Goal: Navigation & Orientation: Find specific page/section

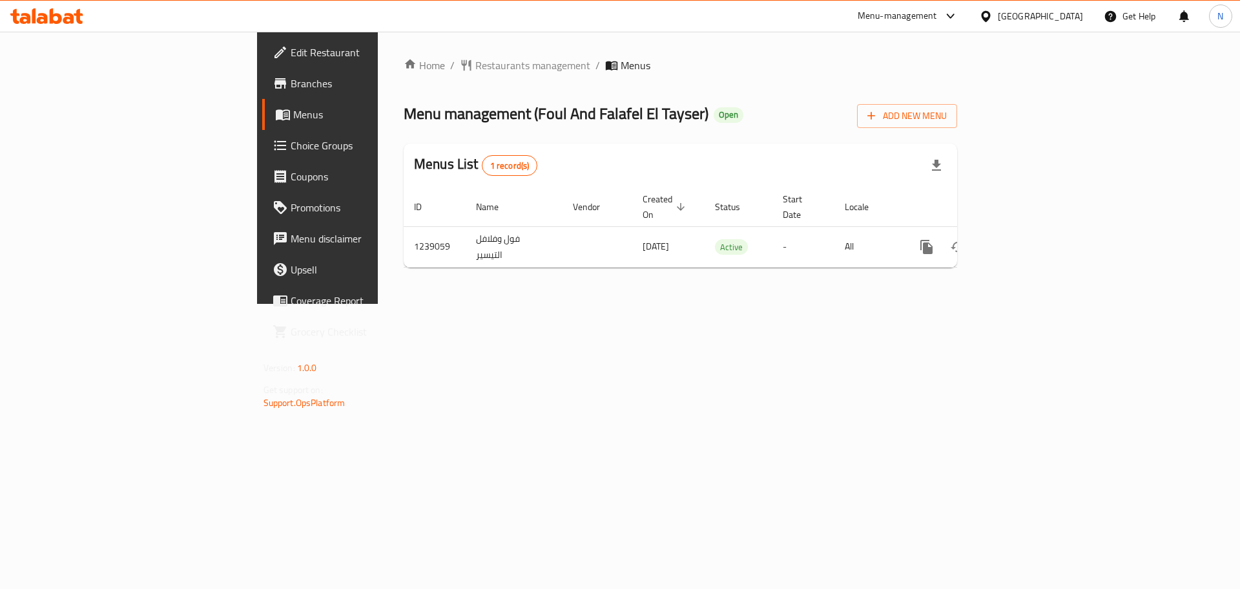
click at [1074, 20] on div "[GEOGRAPHIC_DATA]" at bounding box center [1040, 16] width 85 height 14
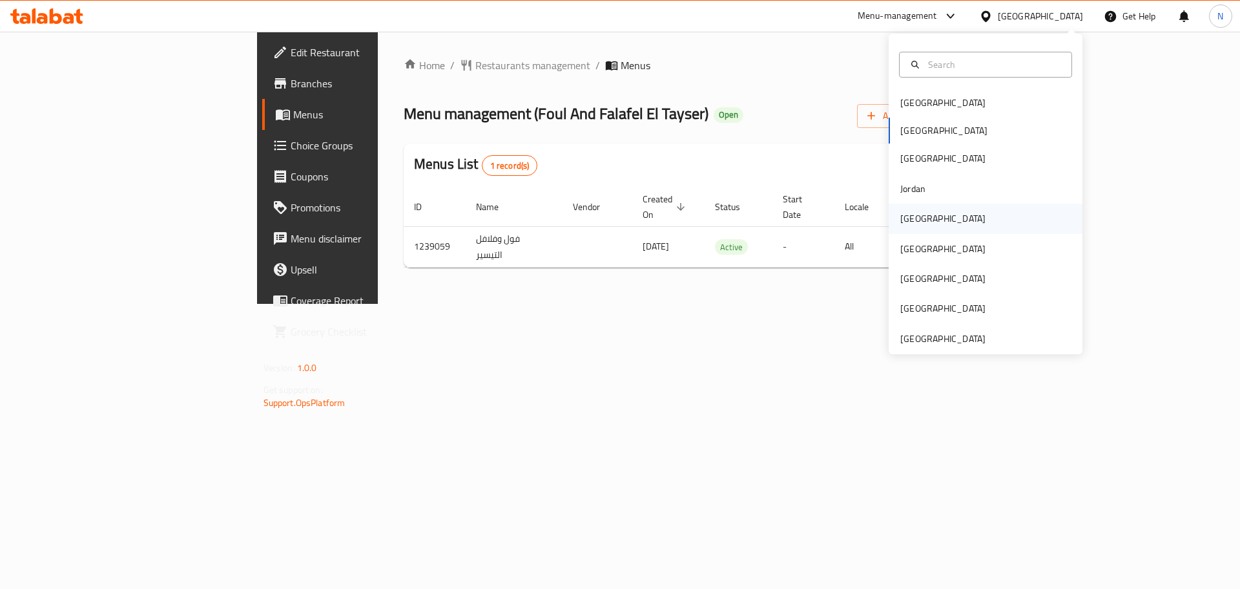
click at [906, 218] on div "Kuwait" at bounding box center [943, 218] width 85 height 14
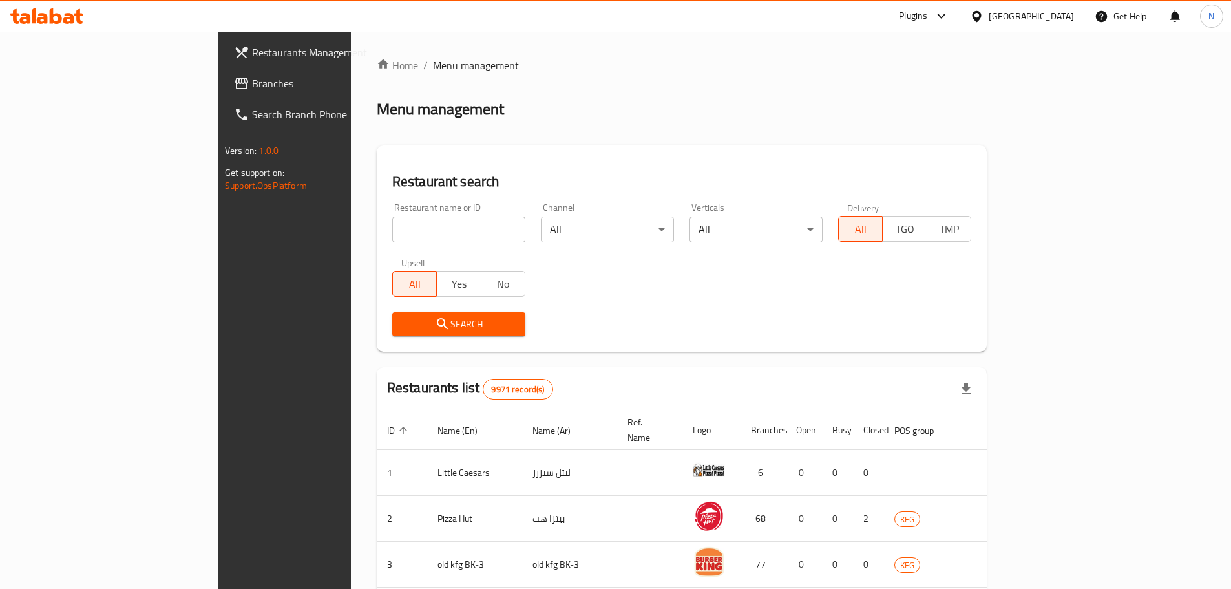
click at [252, 81] on span "Branches" at bounding box center [333, 84] width 162 height 16
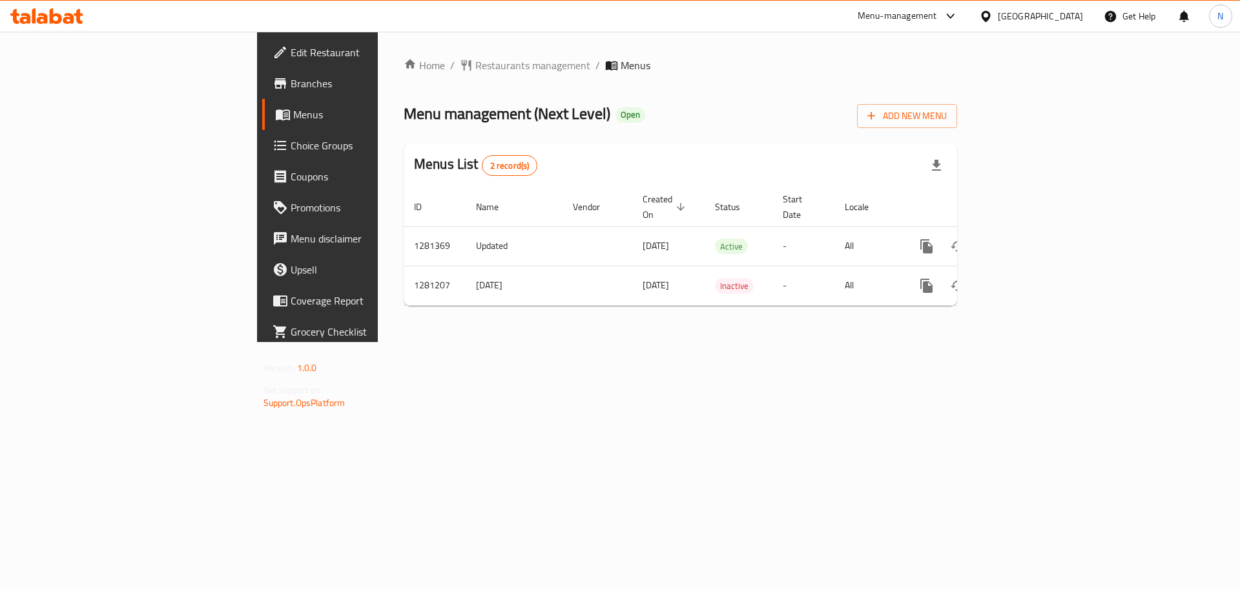
click at [1071, 20] on div "[GEOGRAPHIC_DATA]" at bounding box center [1040, 16] width 85 height 14
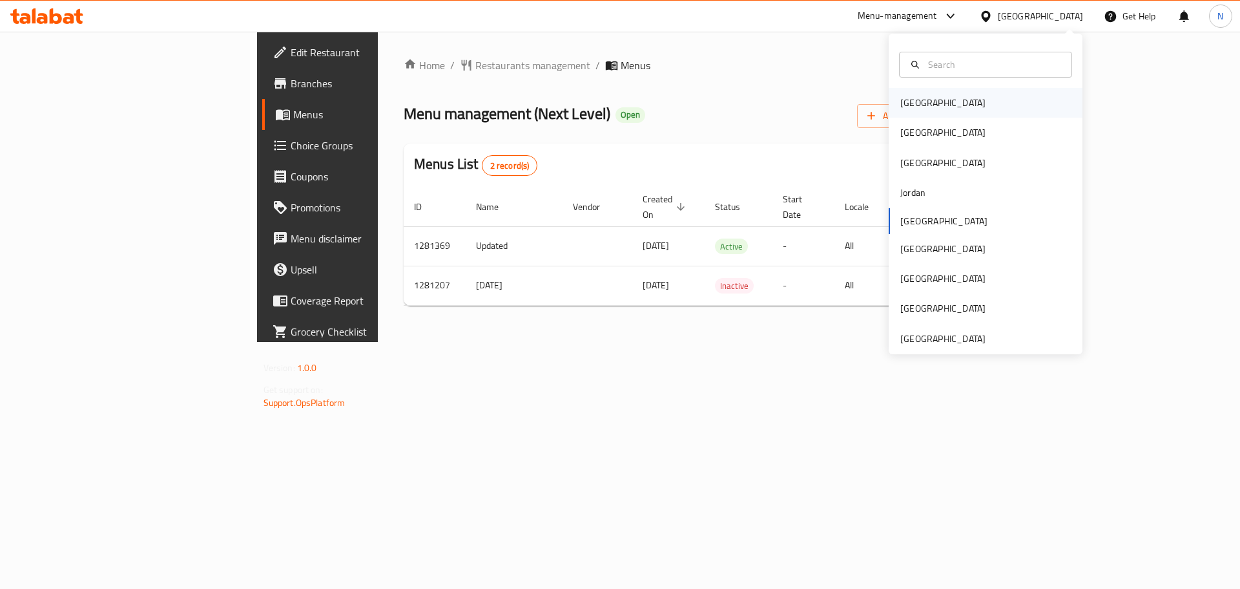
click at [924, 100] on div "[GEOGRAPHIC_DATA]" at bounding box center [943, 103] width 106 height 30
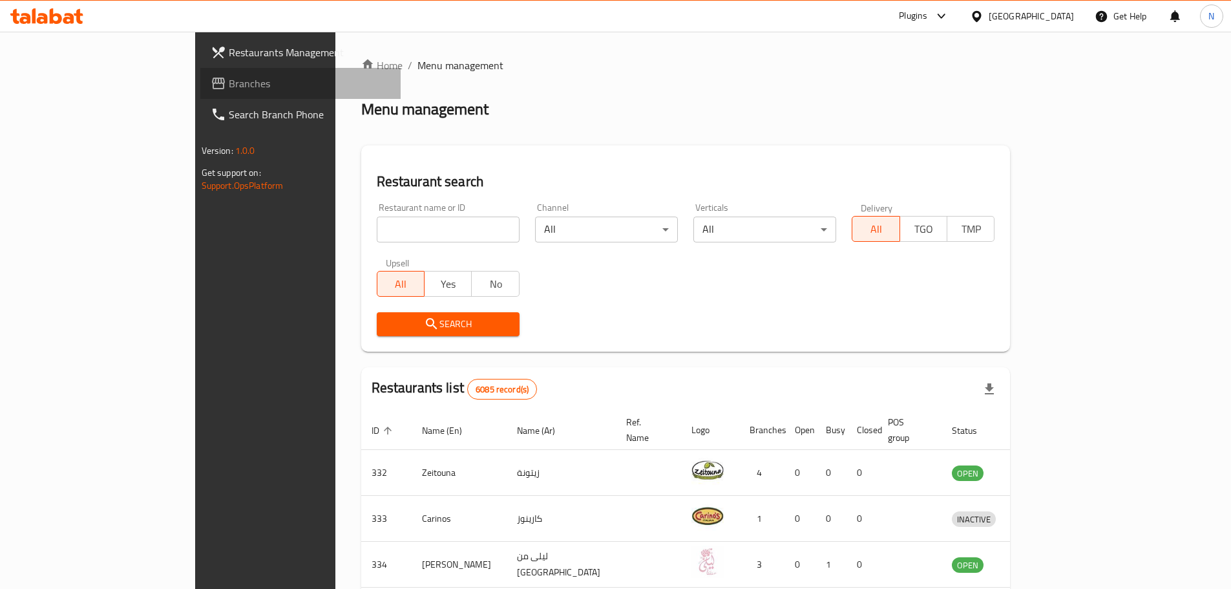
click at [229, 81] on span "Branches" at bounding box center [310, 84] width 162 height 16
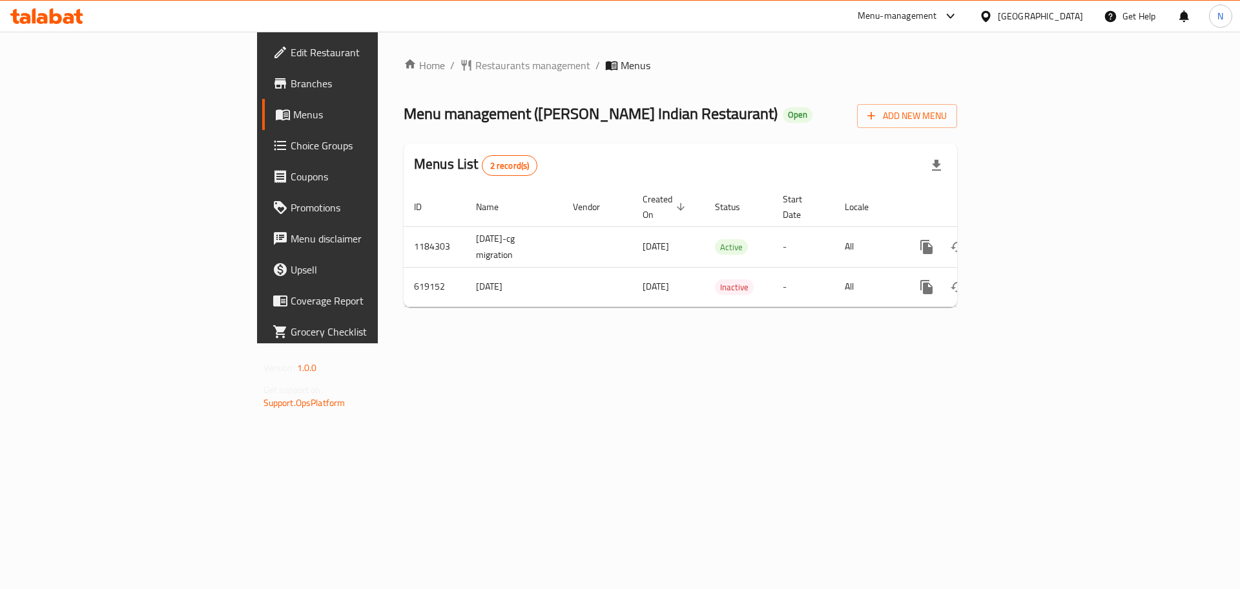
click at [1053, 12] on div "Bahrain" at bounding box center [1040, 16] width 85 height 14
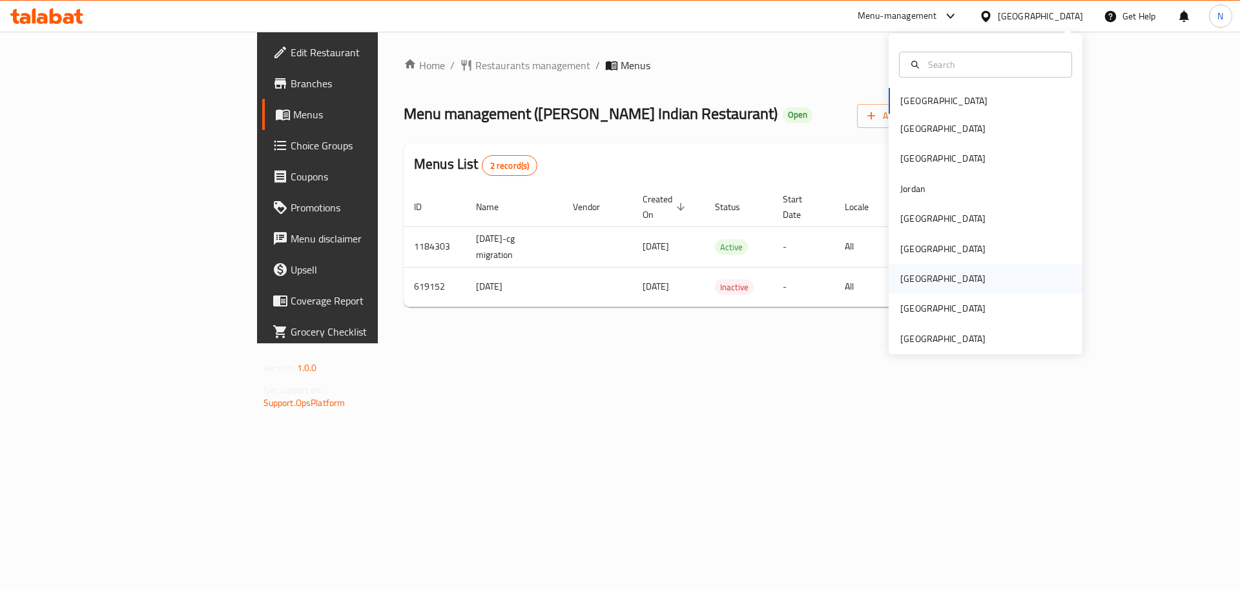
click at [902, 276] on div "Qatar" at bounding box center [943, 278] width 85 height 14
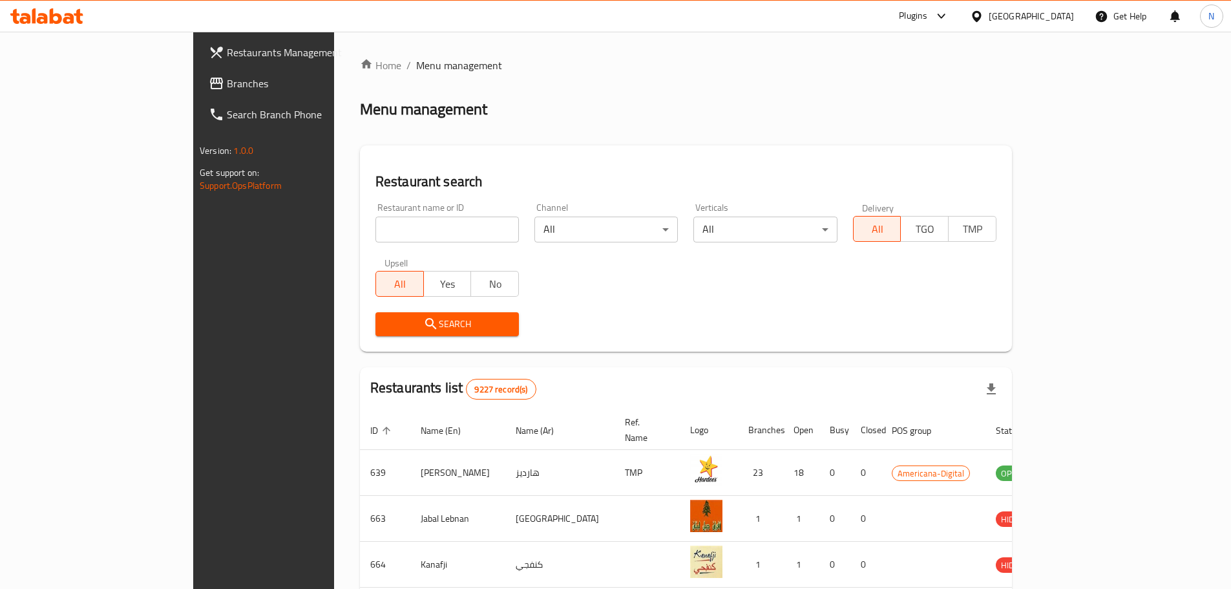
click at [227, 85] on span "Branches" at bounding box center [308, 84] width 162 height 16
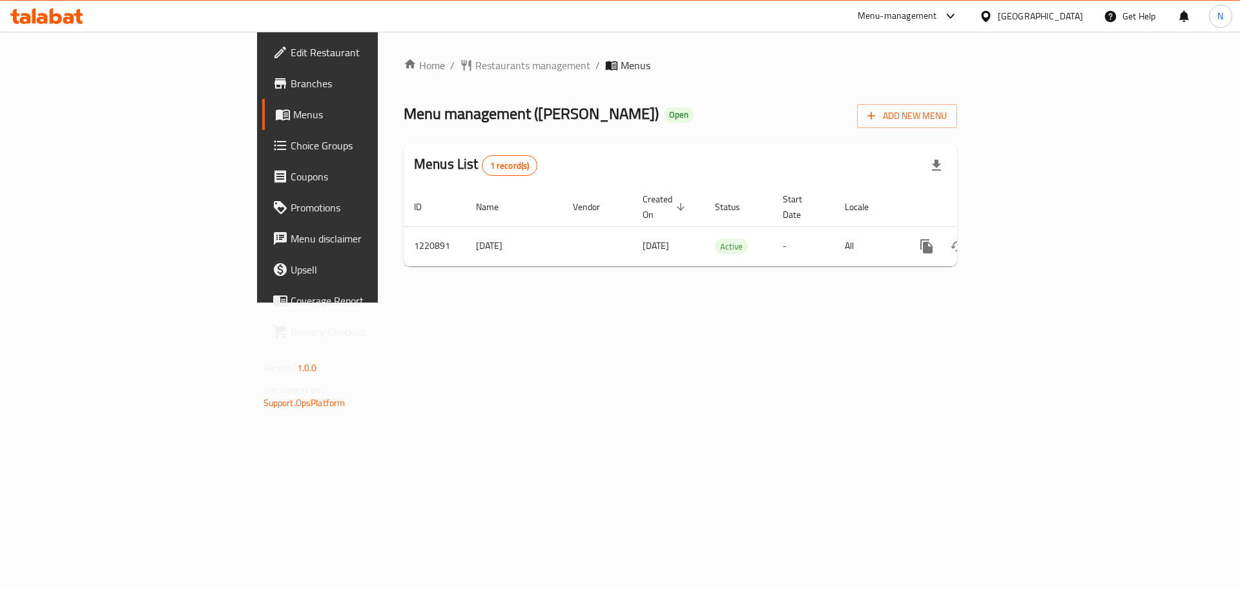
click at [990, 12] on icon at bounding box center [985, 15] width 9 height 11
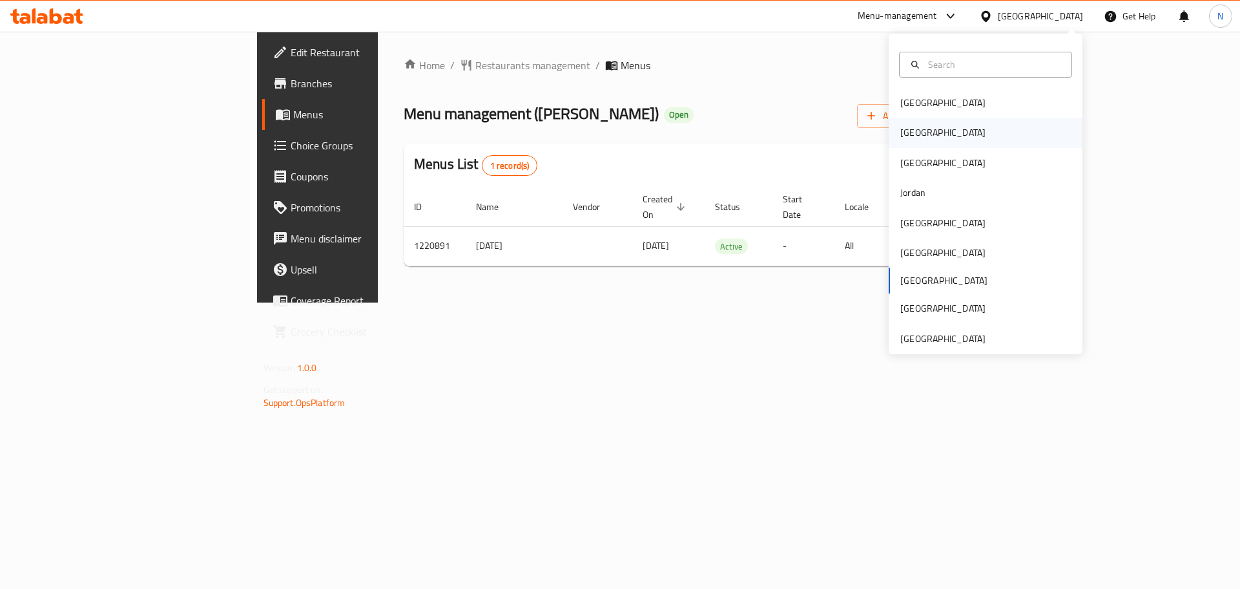
click at [905, 136] on div "[GEOGRAPHIC_DATA]" at bounding box center [943, 132] width 85 height 14
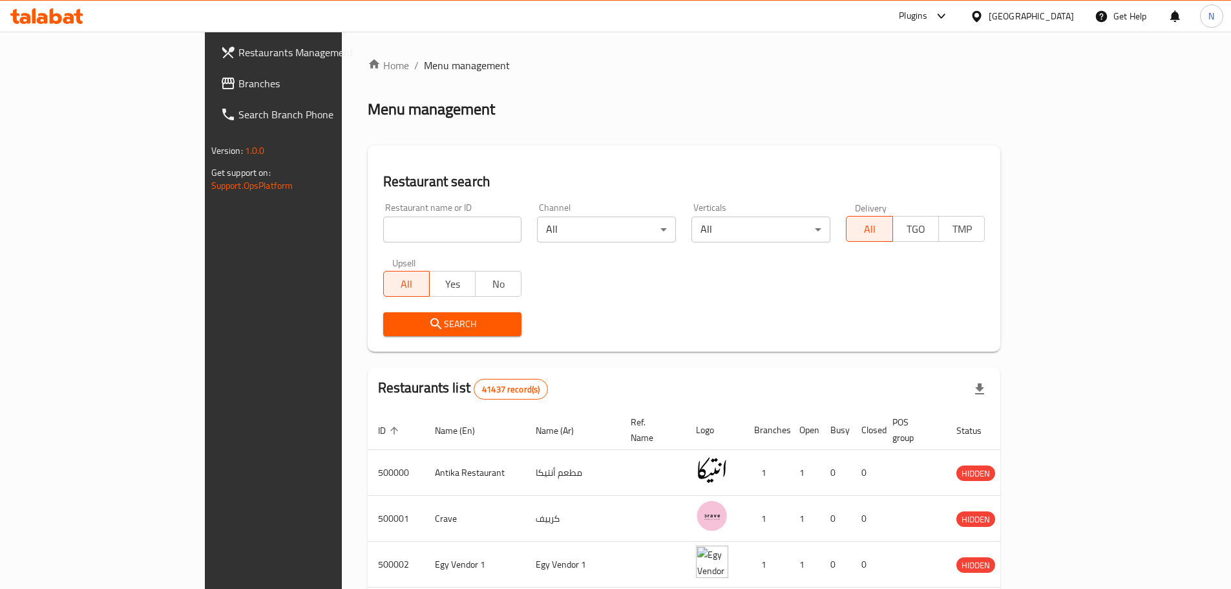
click at [238, 84] on span "Branches" at bounding box center [319, 84] width 162 height 16
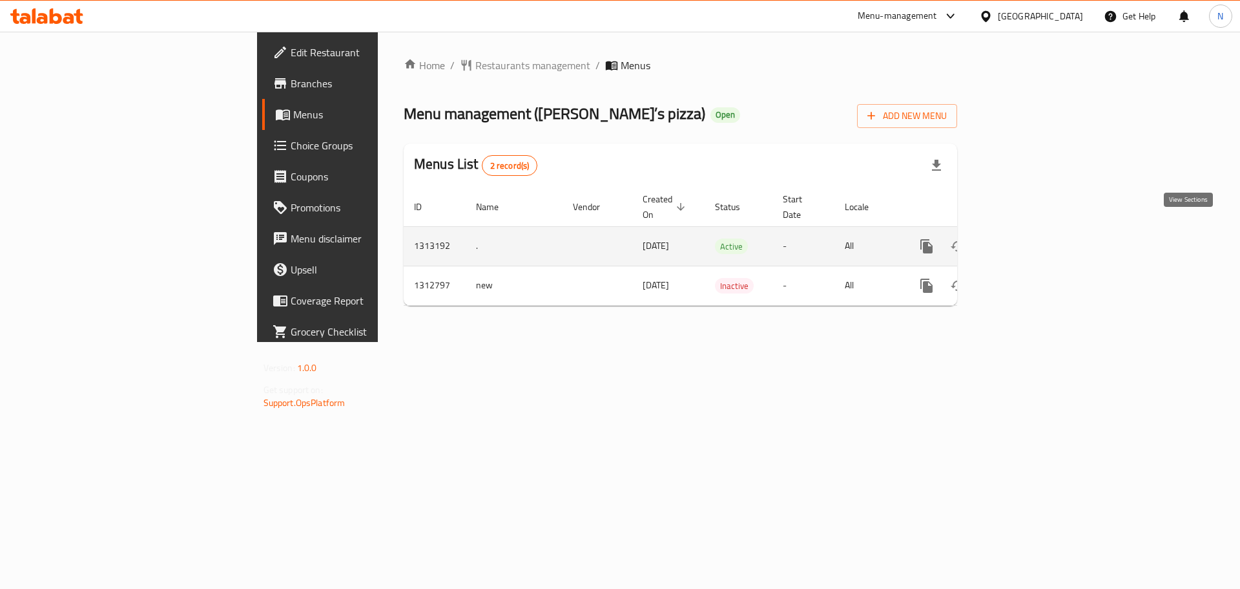
click at [1036, 232] on link "enhanced table" at bounding box center [1020, 246] width 31 height 31
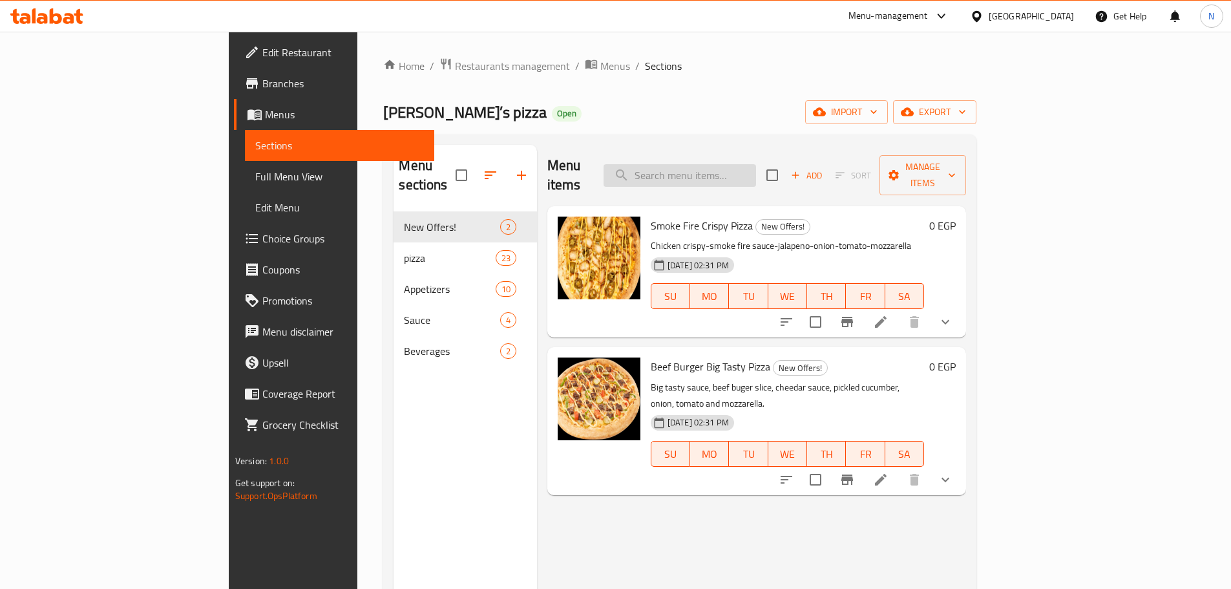
click at [756, 164] on input "search" at bounding box center [679, 175] width 152 height 23
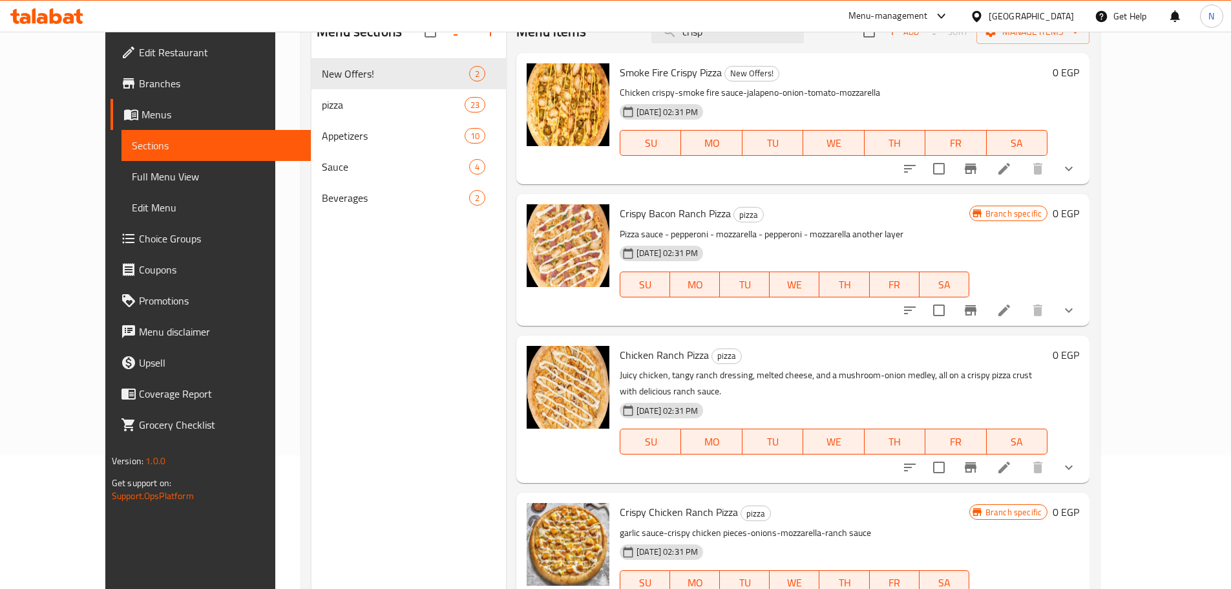
scroll to position [143, 0]
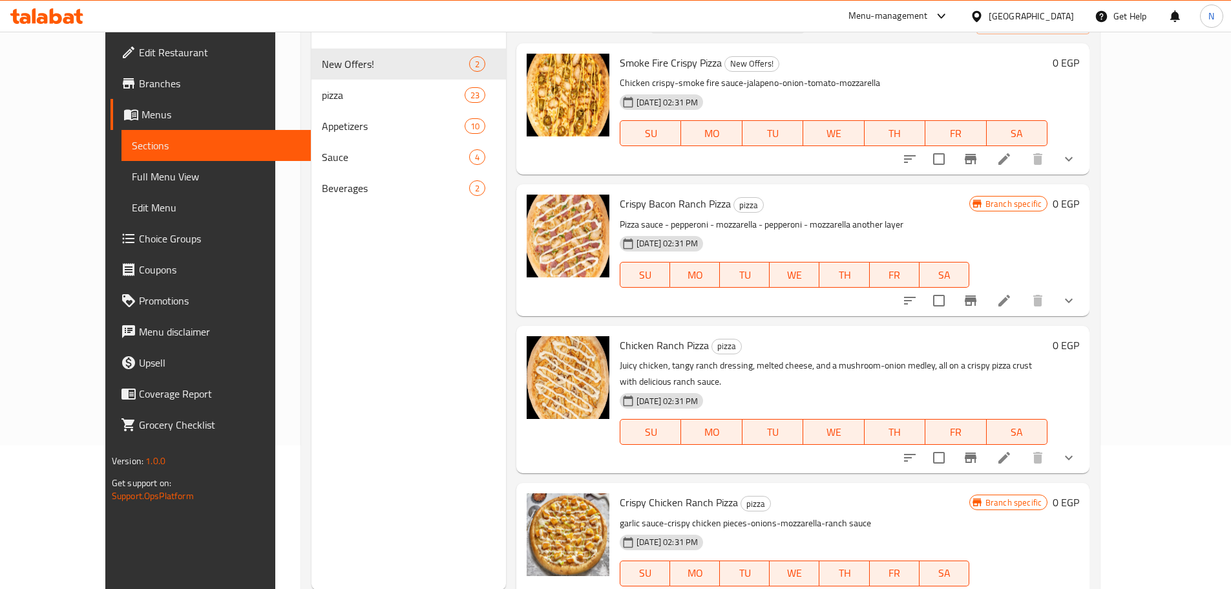
type input "crisp"
click at [1012, 297] on icon at bounding box center [1004, 301] width 16 height 16
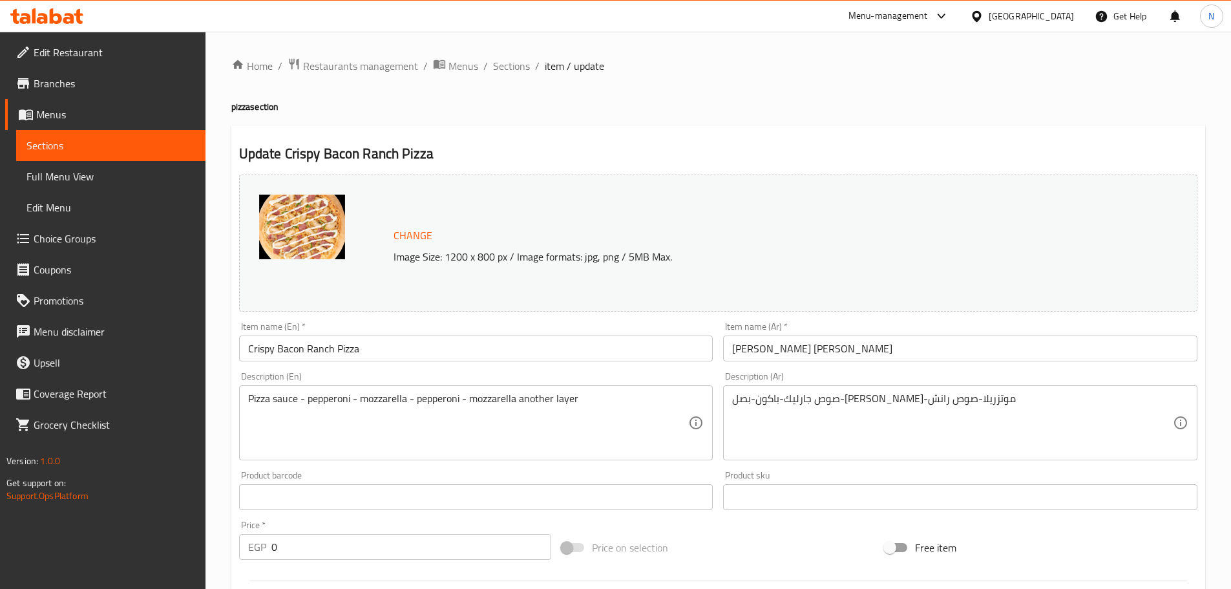
click at [486, 358] on input "Crispy Bacon Ranch Pizza" at bounding box center [476, 348] width 474 height 26
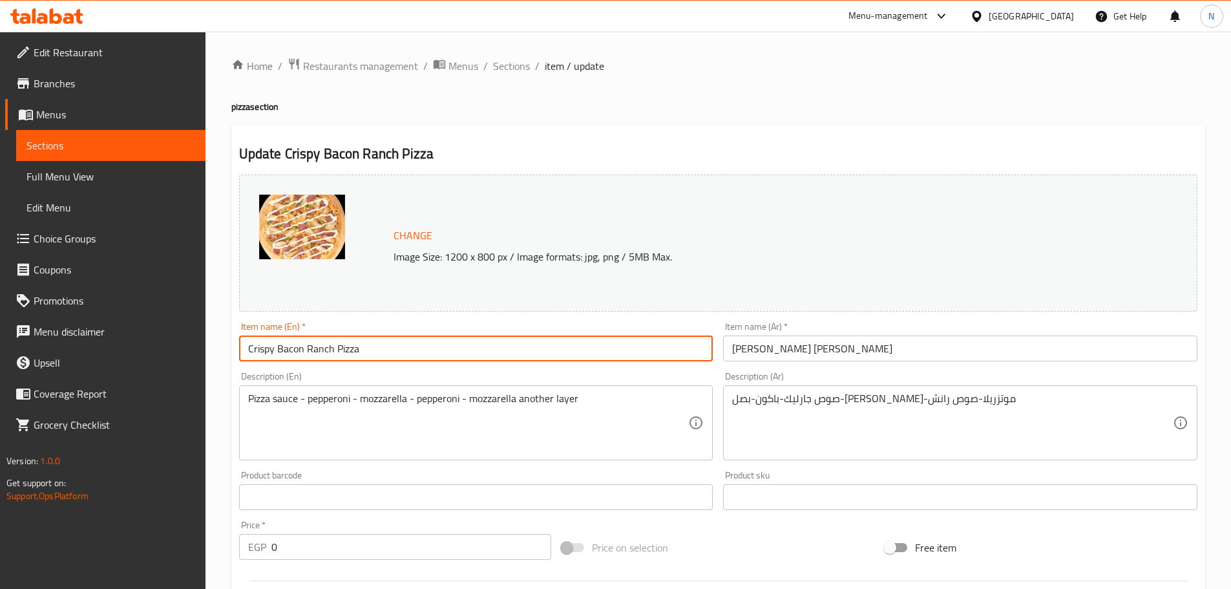
click at [486, 358] on input "Crispy Bacon Ranch Pizza" at bounding box center [476, 348] width 474 height 26
click at [521, 61] on span "Sections" at bounding box center [511, 66] width 37 height 16
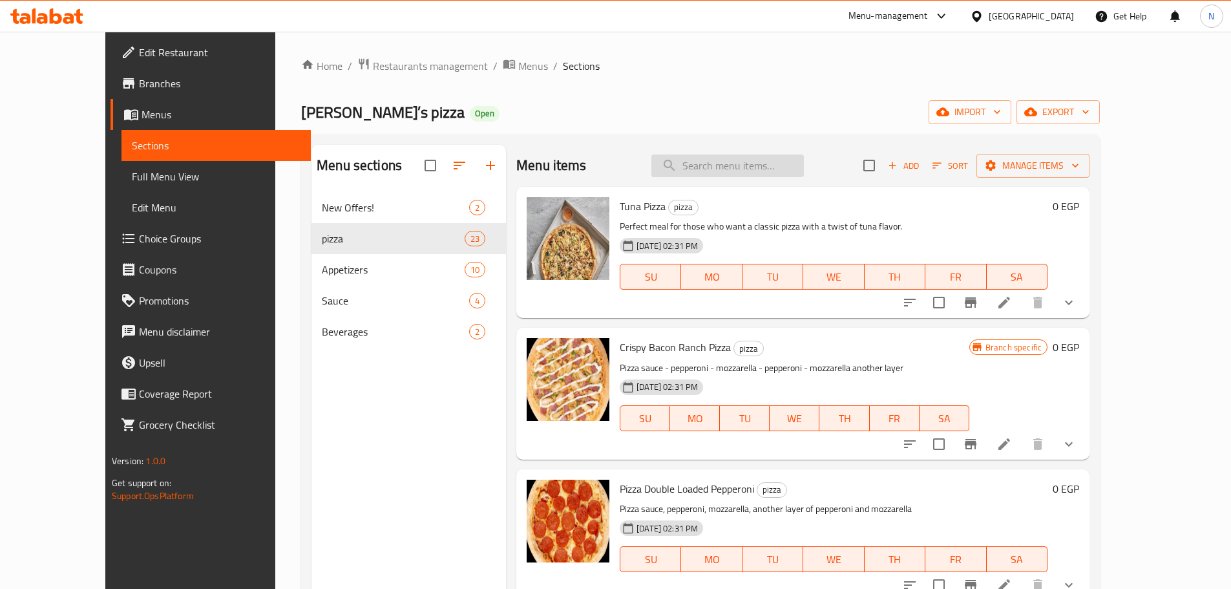
click at [760, 165] on input "search" at bounding box center [727, 165] width 152 height 23
paste input "Crispy Bacon Ranch Pizza"
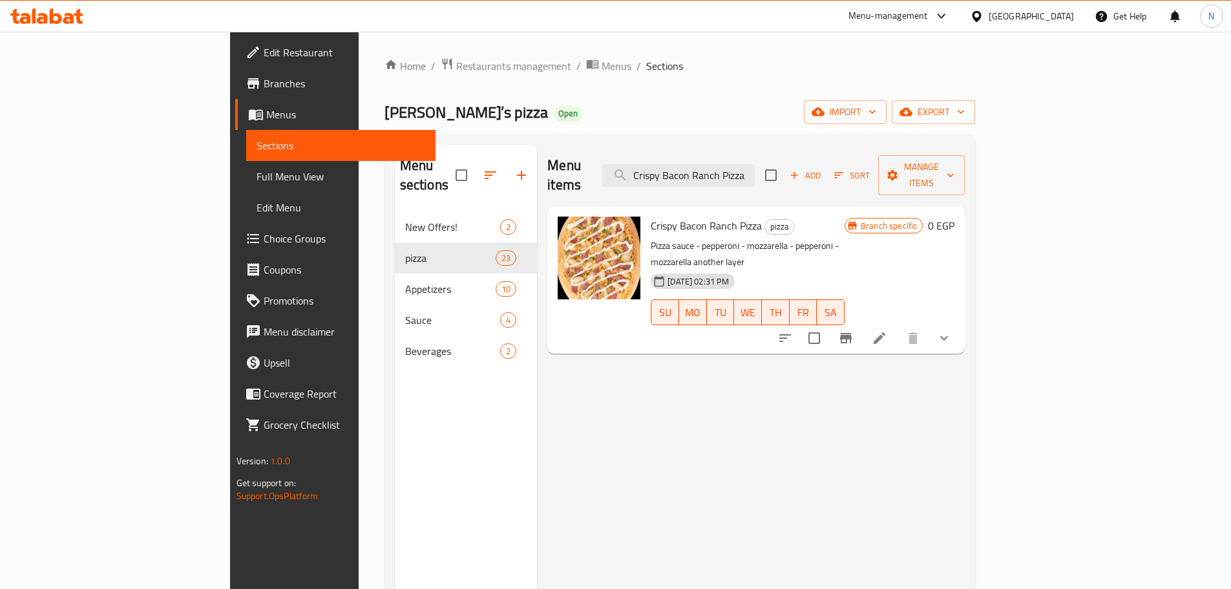
type input "Crispy Bacon Ranch Pizza"
click at [755, 174] on input "Crispy Bacon Ranch Pizza" at bounding box center [678, 175] width 152 height 23
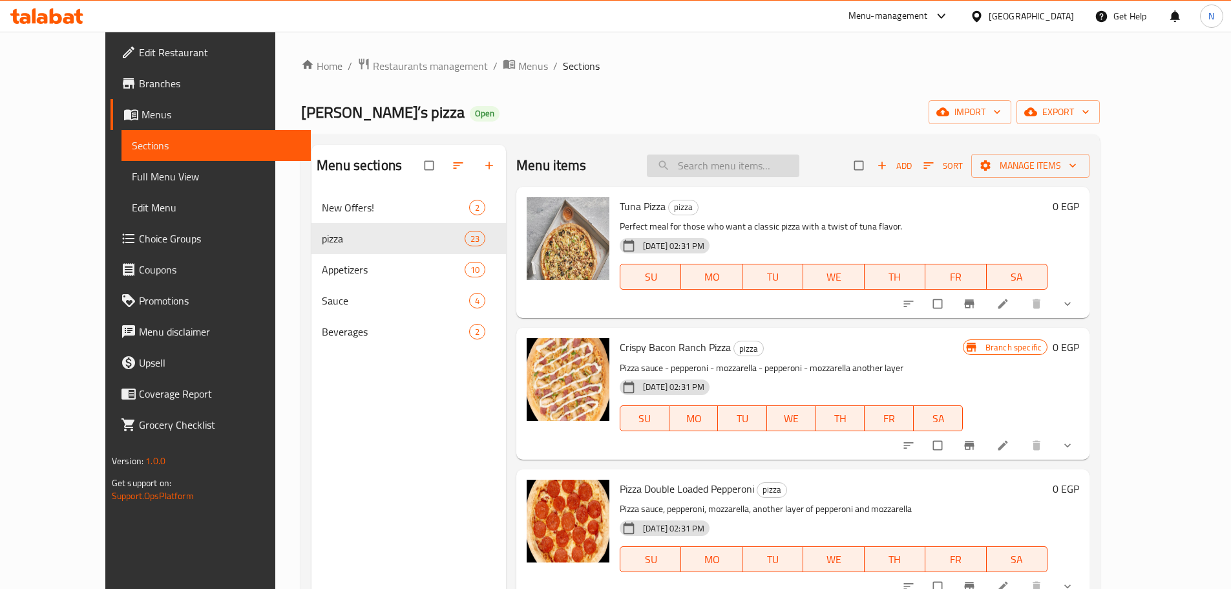
click at [771, 169] on input "search" at bounding box center [723, 165] width 152 height 23
paste input "Crispy Bacon Ranch Pizza"
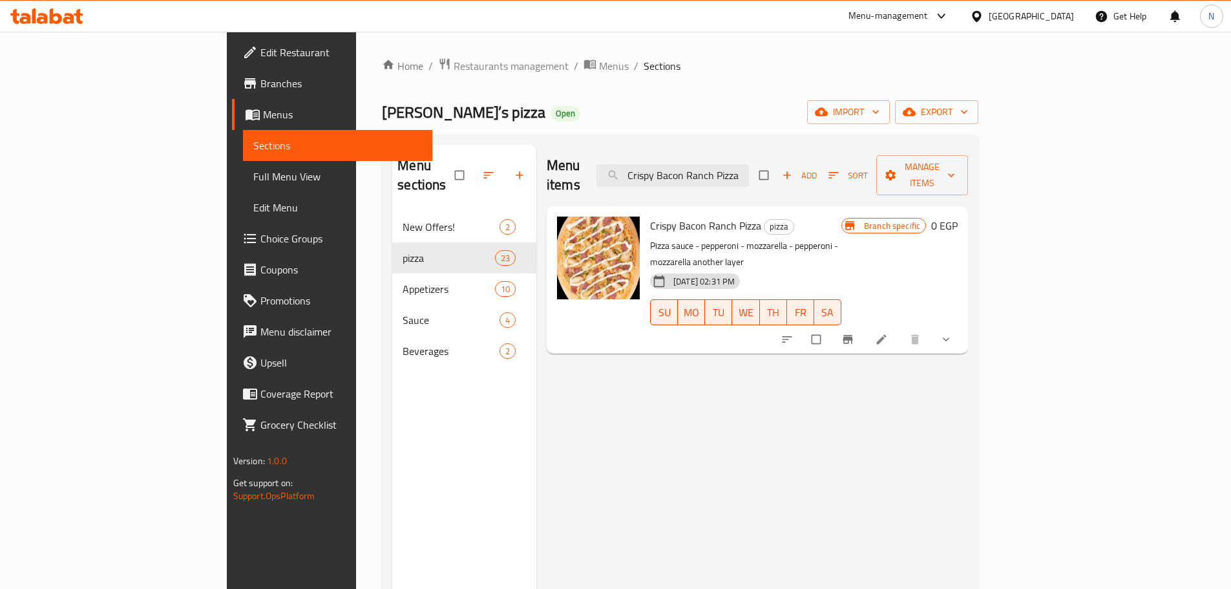
type input "Crispy Bacon Ranch Pizza"
click at [988, 22] on div at bounding box center [979, 16] width 19 height 14
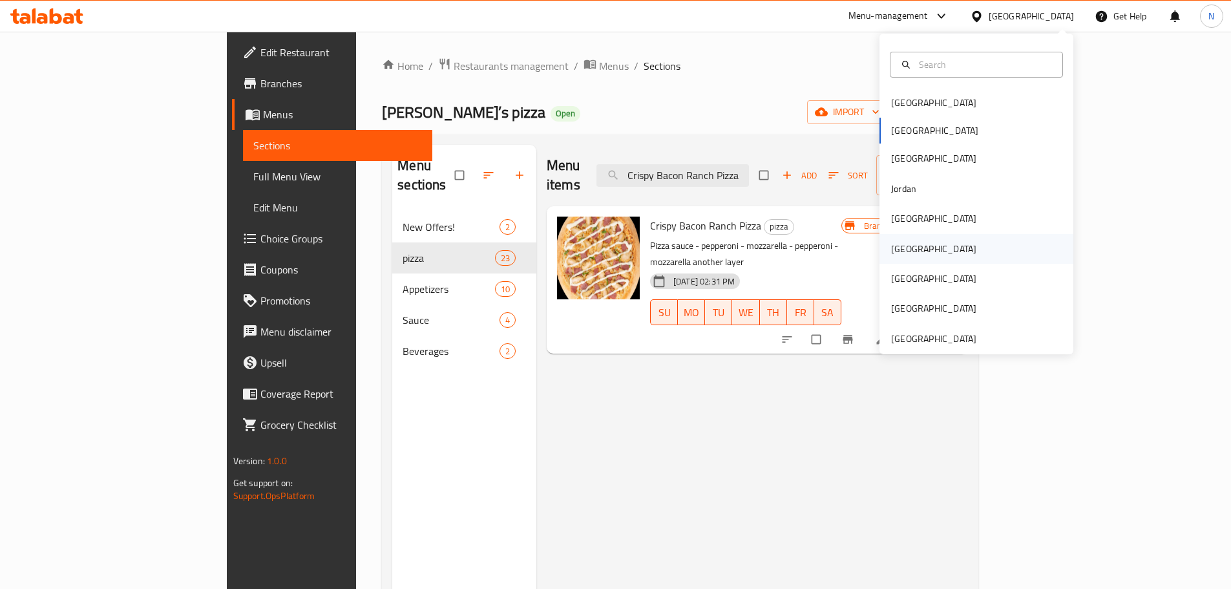
click at [928, 252] on div "[GEOGRAPHIC_DATA]" at bounding box center [976, 249] width 194 height 30
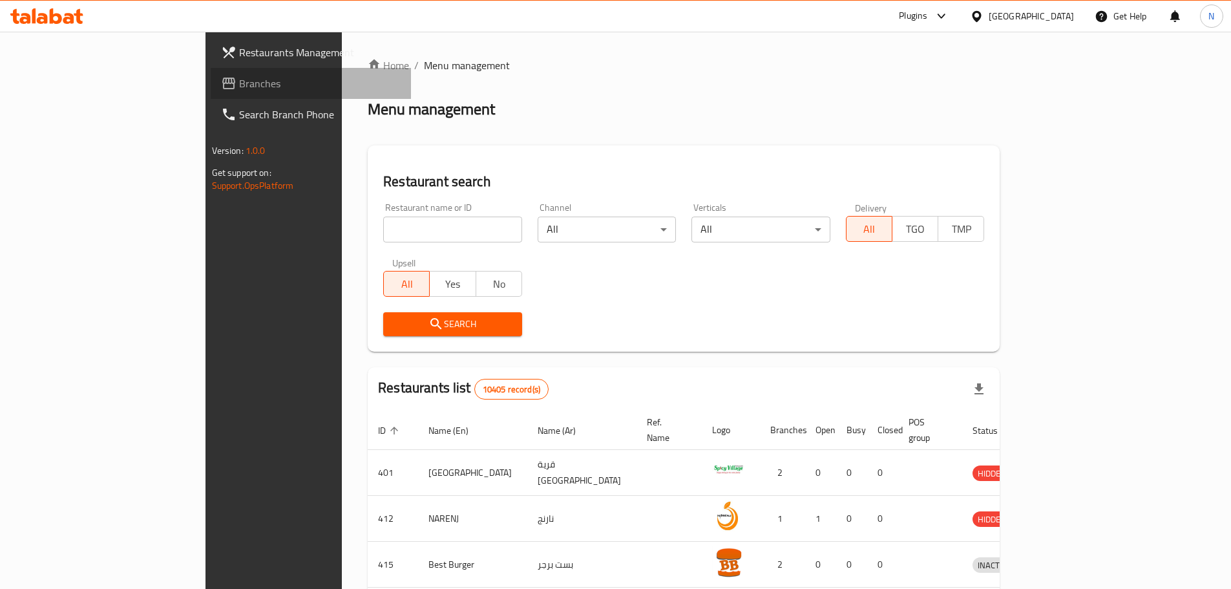
click at [239, 80] on span "Branches" at bounding box center [320, 84] width 162 height 16
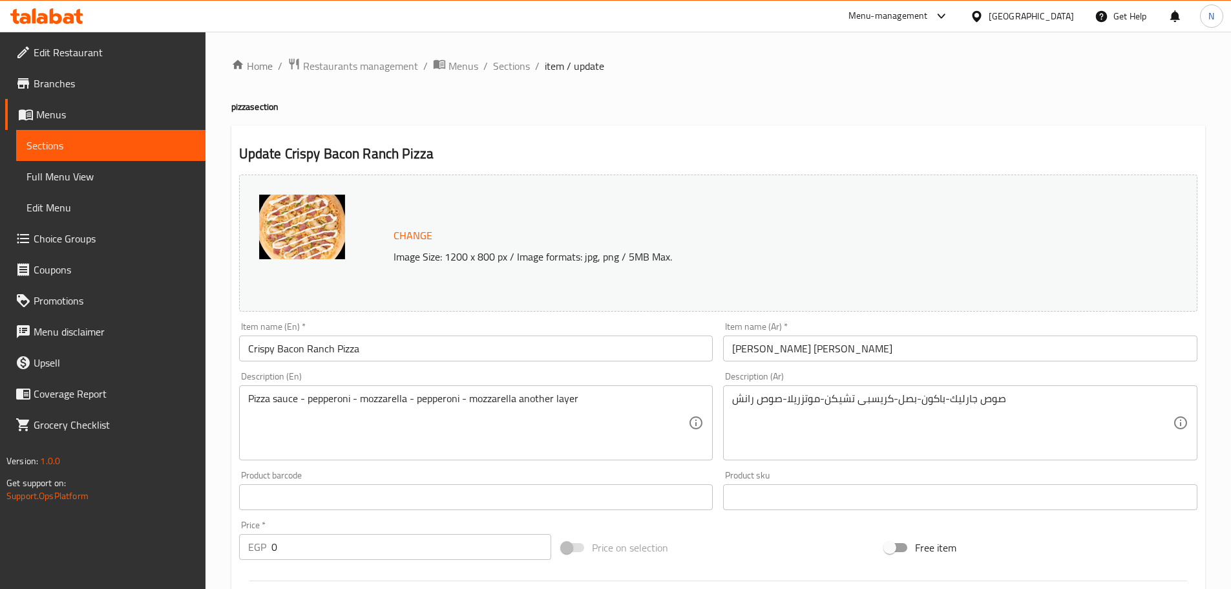
click at [396, 346] on input "Crispy Bacon Ranch Pizza" at bounding box center [476, 348] width 474 height 26
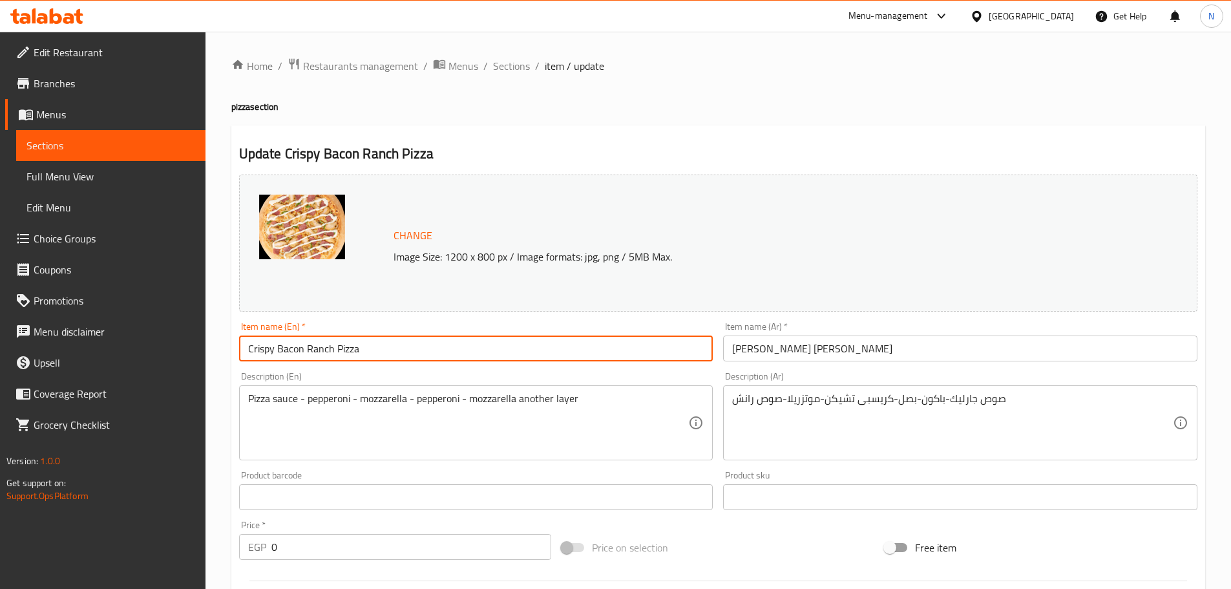
click at [396, 346] on input "Crispy Bacon Ranch Pizza" at bounding box center [476, 348] width 474 height 26
click at [505, 67] on span "Sections" at bounding box center [511, 66] width 37 height 16
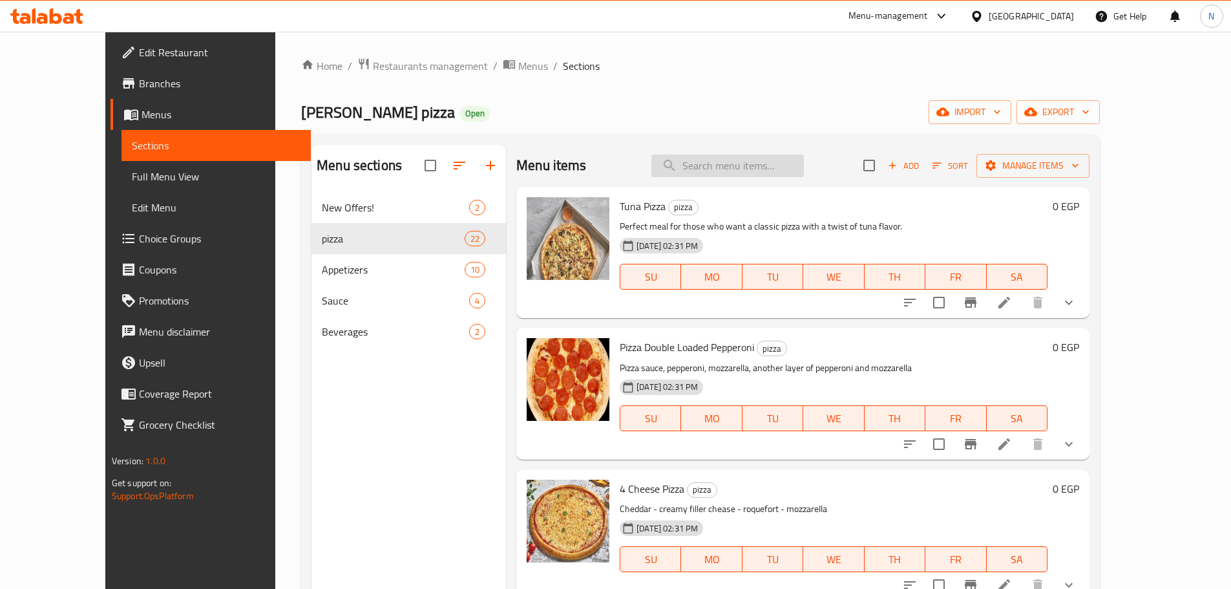
click at [756, 170] on input "search" at bounding box center [727, 165] width 152 height 23
paste input "Crispy Bacon Ranch Pizza"
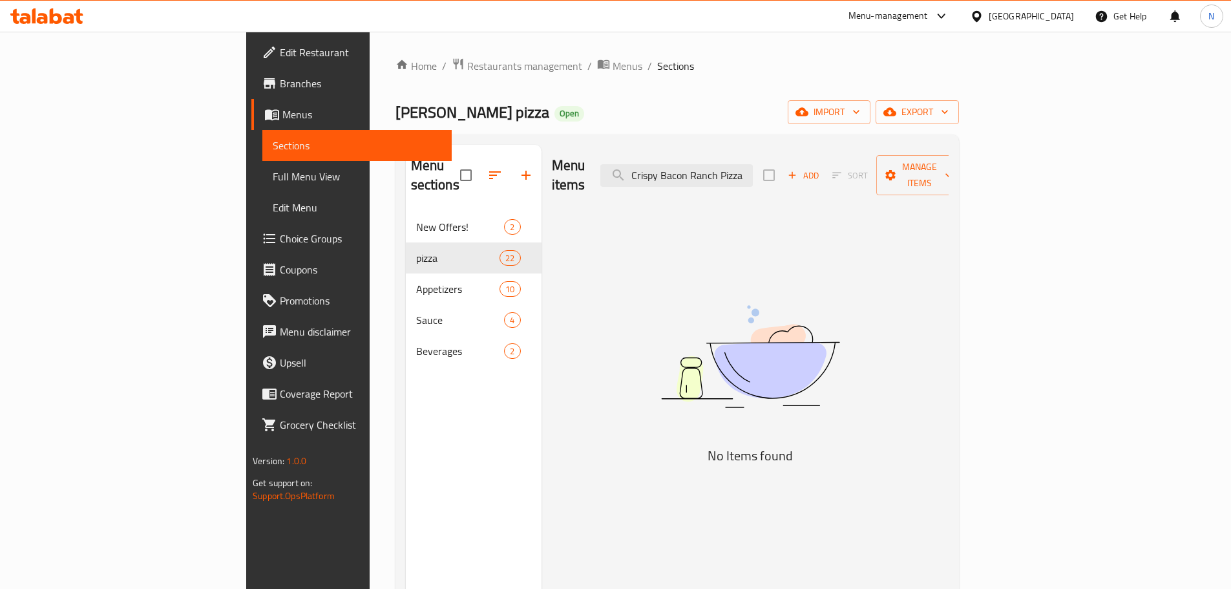
type input "Crispy Bacon Ranch Pizza"
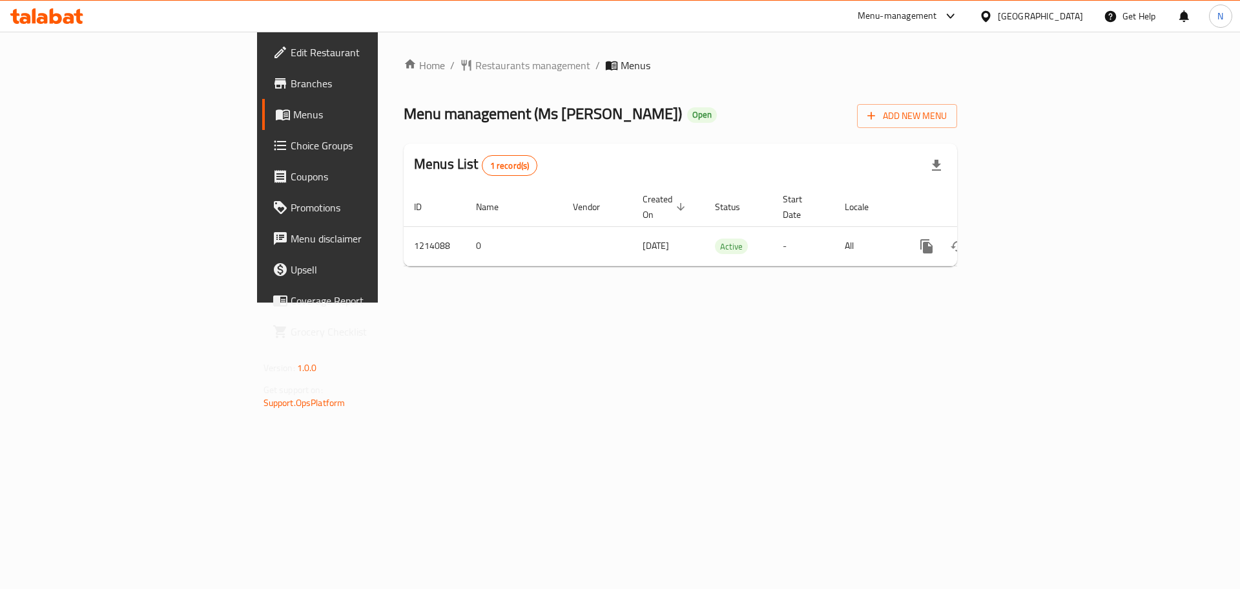
drag, startPoint x: 1063, startPoint y: 20, endPoint x: 1037, endPoint y: 31, distance: 28.7
click at [1061, 17] on div "[GEOGRAPHIC_DATA]" at bounding box center [1040, 16] width 85 height 14
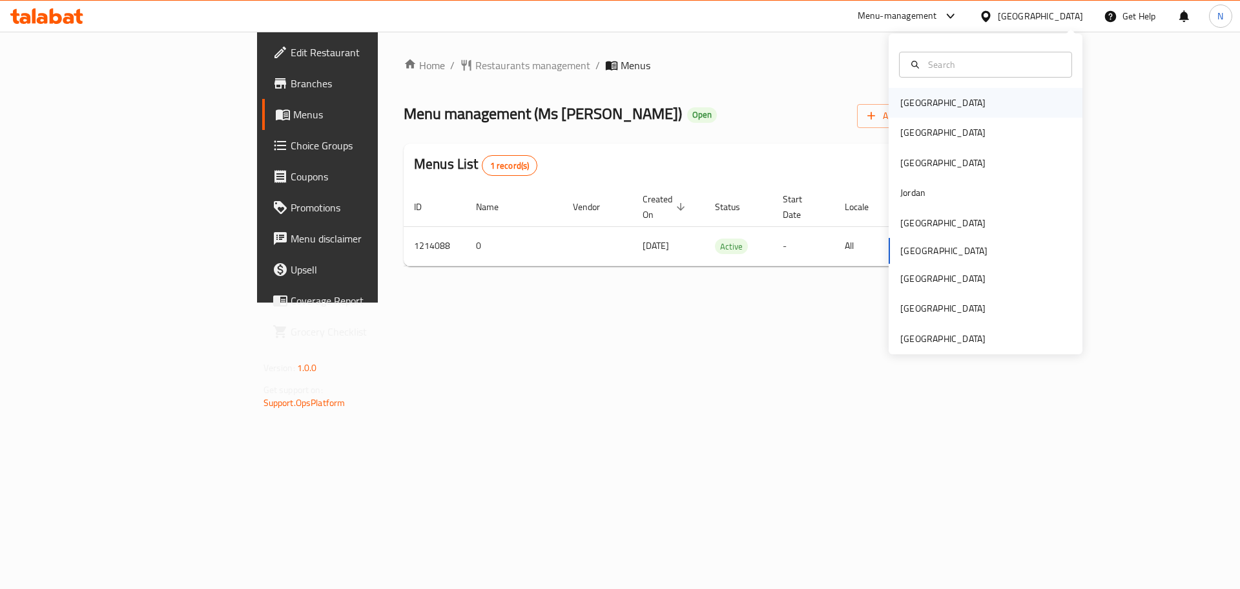
click at [935, 94] on div "[GEOGRAPHIC_DATA]" at bounding box center [986, 103] width 194 height 30
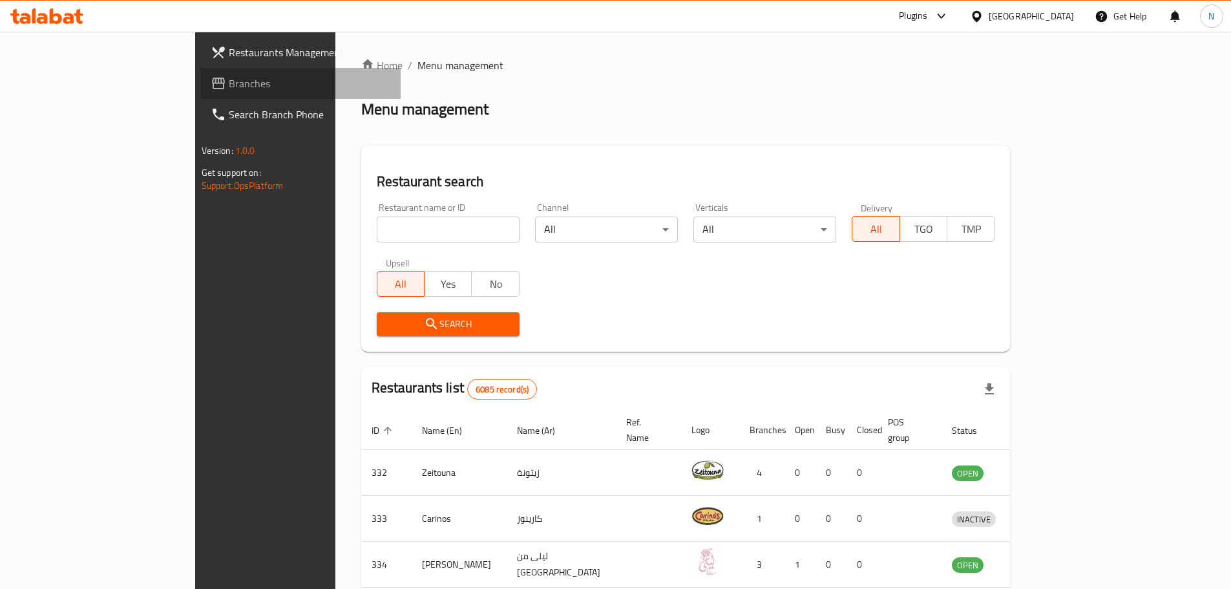
click at [229, 85] on span "Branches" at bounding box center [310, 84] width 162 height 16
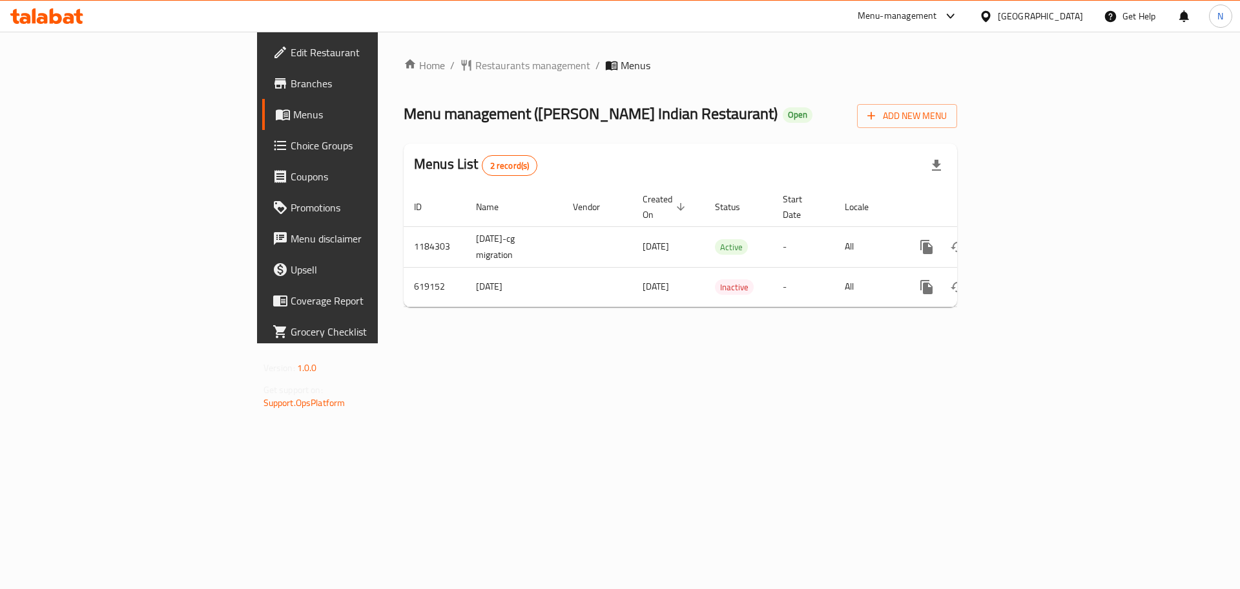
click at [998, 19] on div at bounding box center [988, 16] width 19 height 14
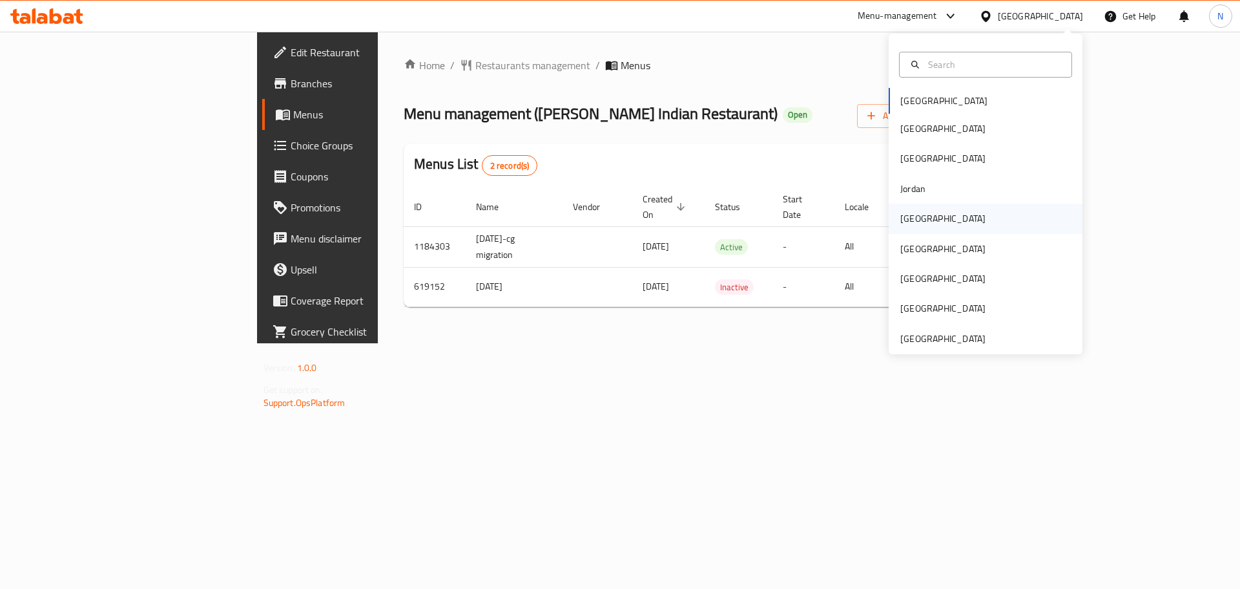
click at [916, 220] on div "[GEOGRAPHIC_DATA]" at bounding box center [943, 218] width 85 height 14
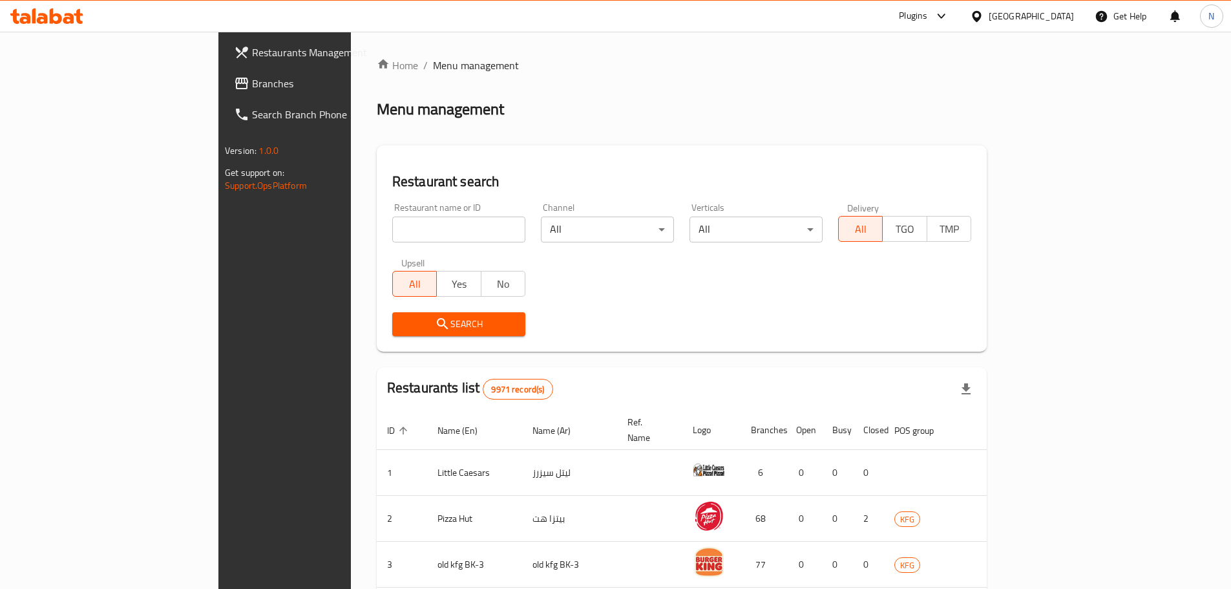
click at [252, 85] on span "Branches" at bounding box center [333, 84] width 162 height 16
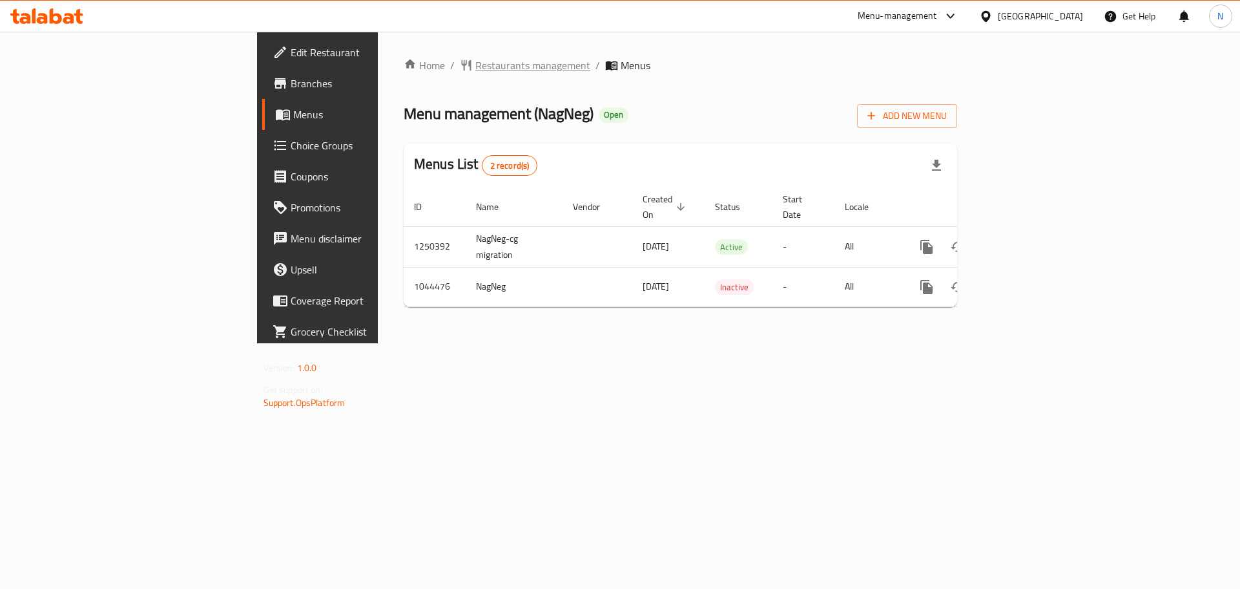
click at [475, 59] on span "Restaurants management" at bounding box center [532, 65] width 115 height 16
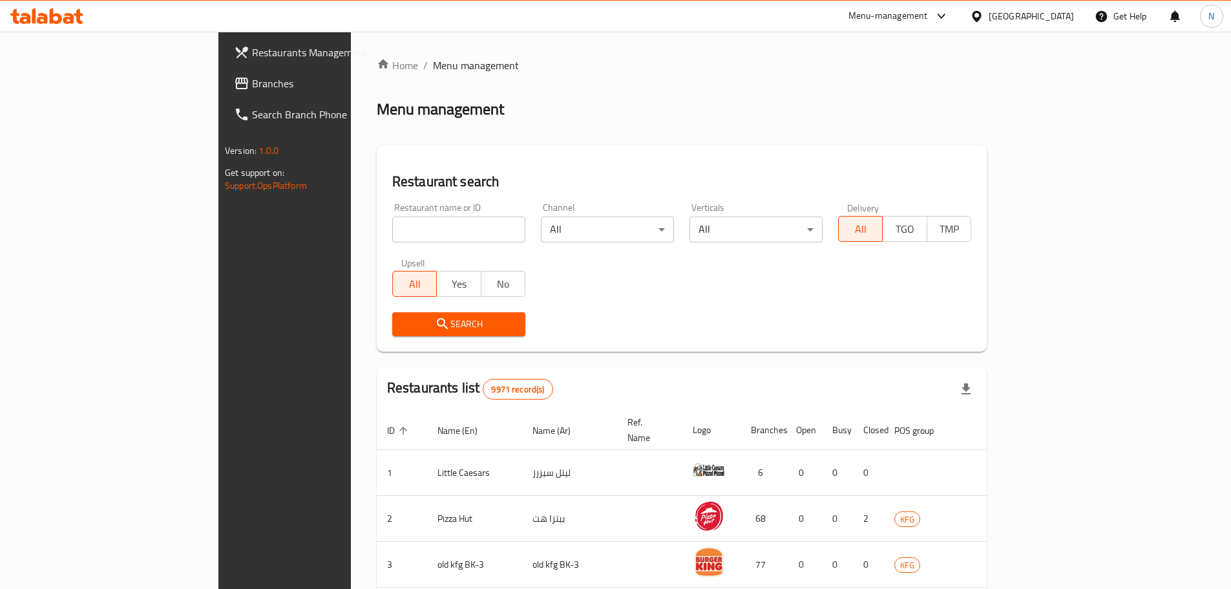
click at [252, 86] on span "Branches" at bounding box center [333, 84] width 162 height 16
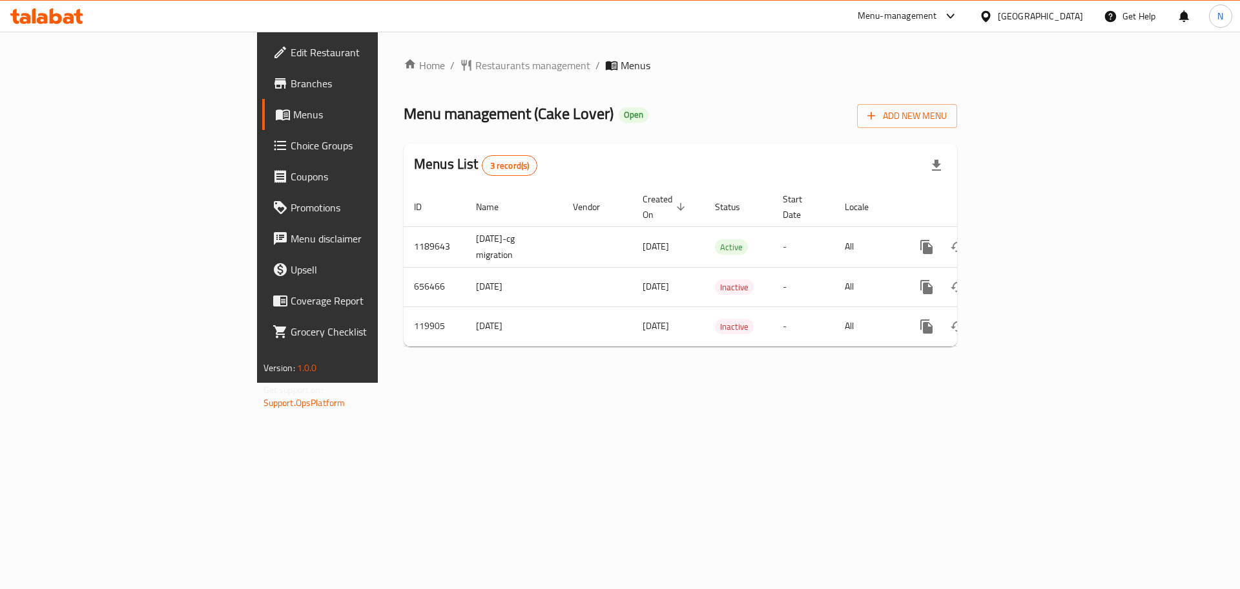
click at [1060, 10] on div "[GEOGRAPHIC_DATA]" at bounding box center [1040, 16] width 85 height 14
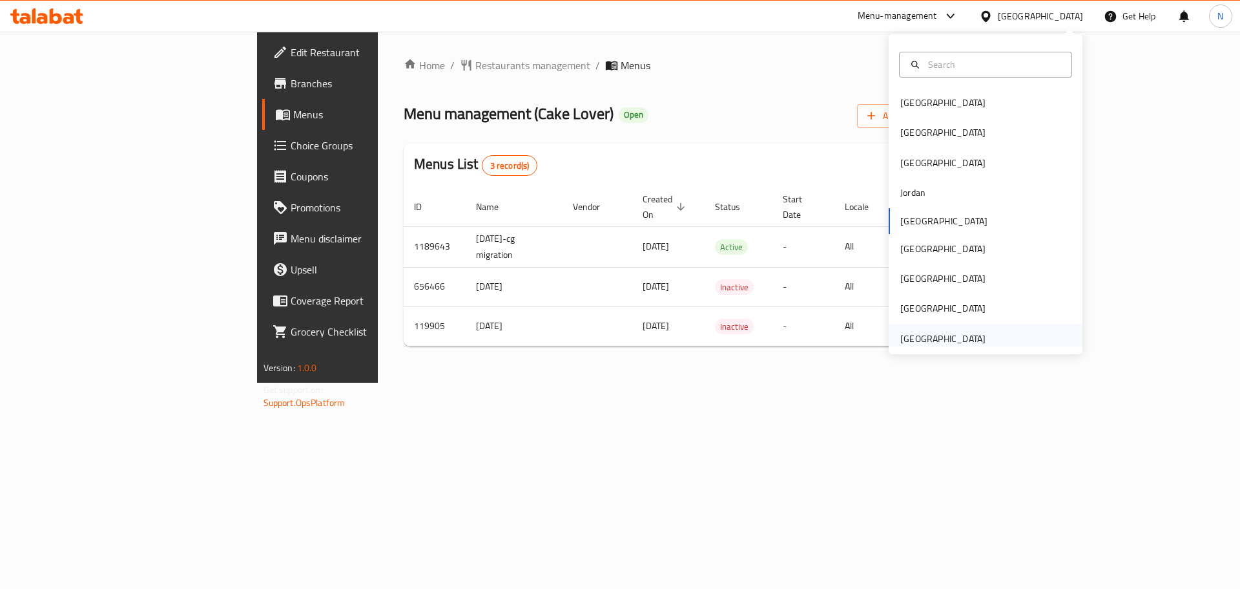
click at [937, 337] on div "[GEOGRAPHIC_DATA]" at bounding box center [943, 338] width 85 height 14
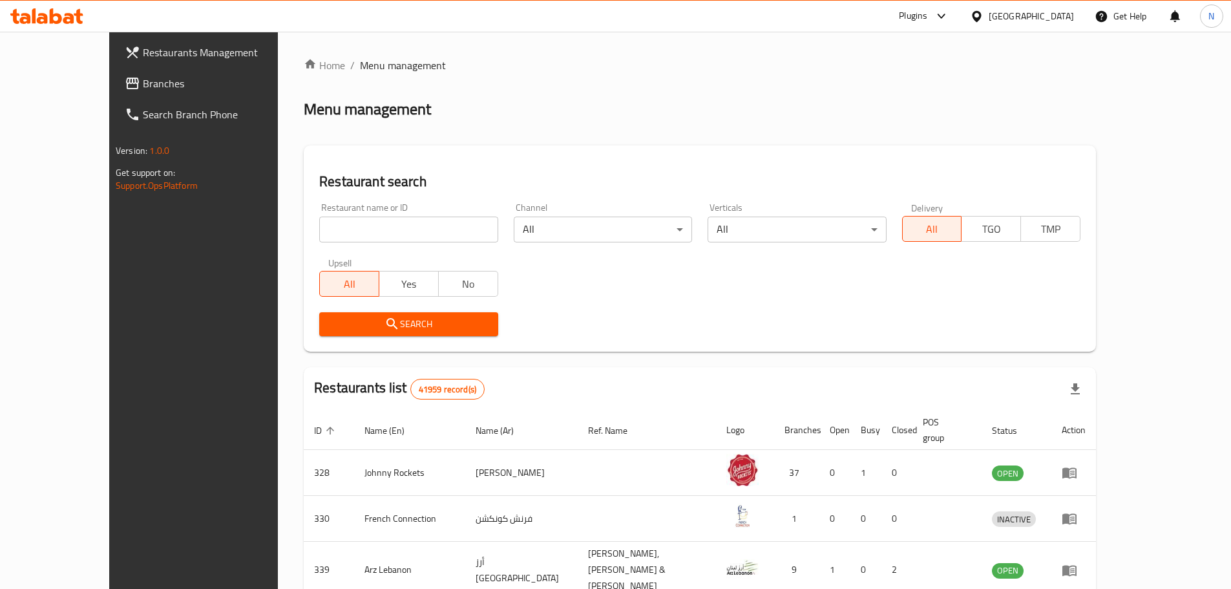
click at [143, 90] on span "Branches" at bounding box center [224, 84] width 162 height 16
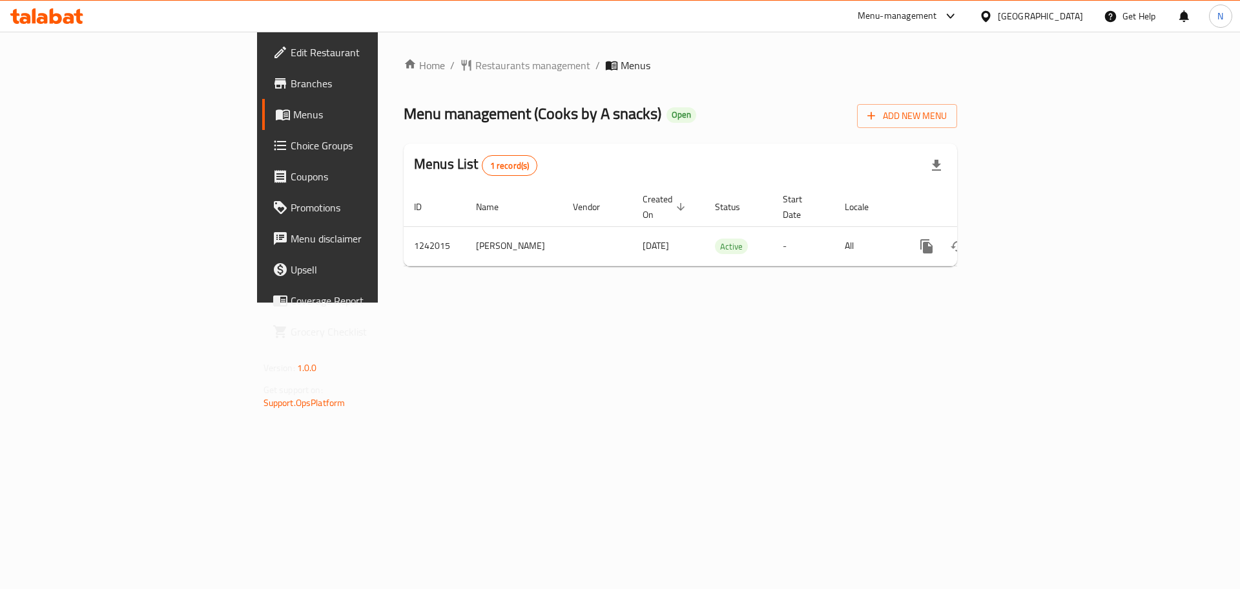
click at [1030, 14] on div "[GEOGRAPHIC_DATA]" at bounding box center [1040, 16] width 85 height 14
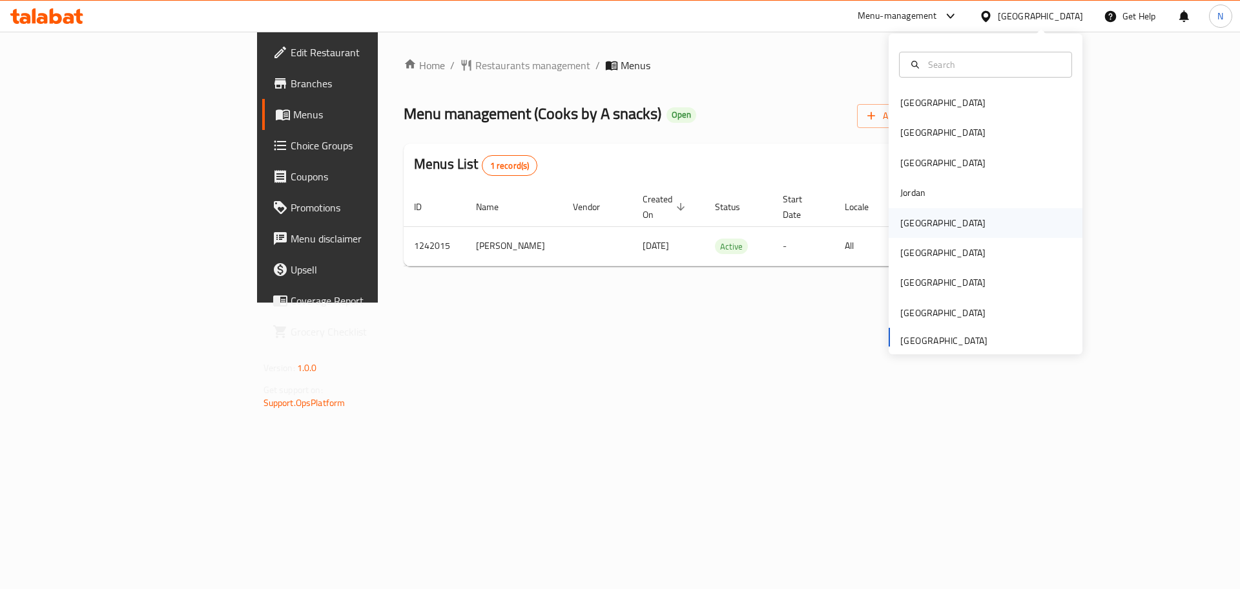
click at [903, 211] on div "[GEOGRAPHIC_DATA]" at bounding box center [943, 223] width 106 height 30
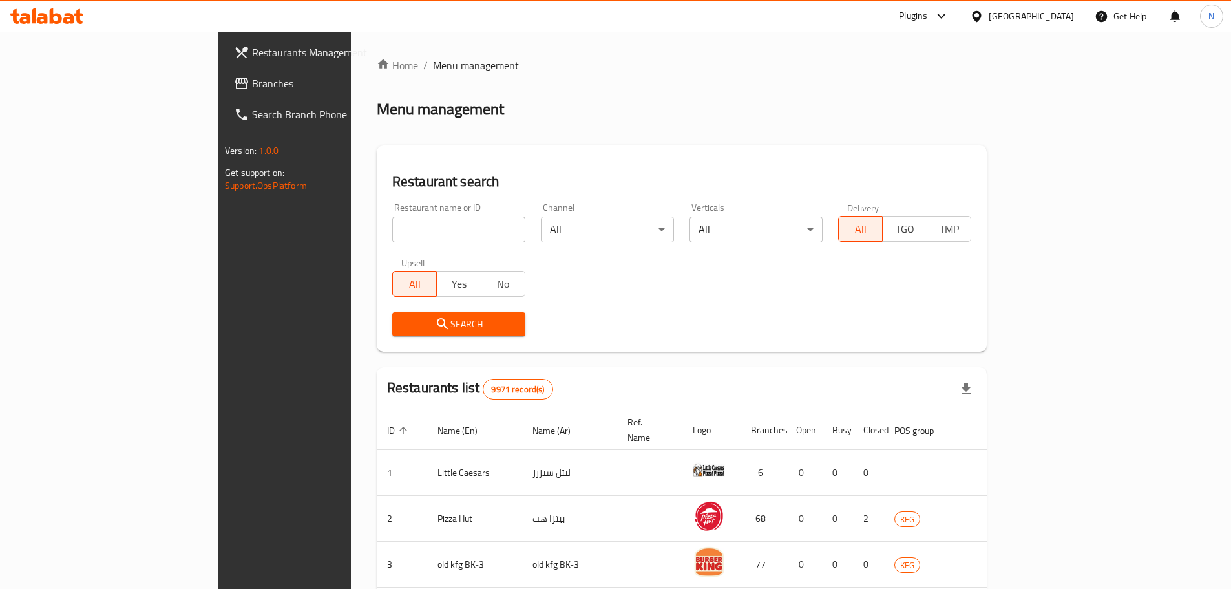
click at [252, 88] on span "Branches" at bounding box center [333, 84] width 162 height 16
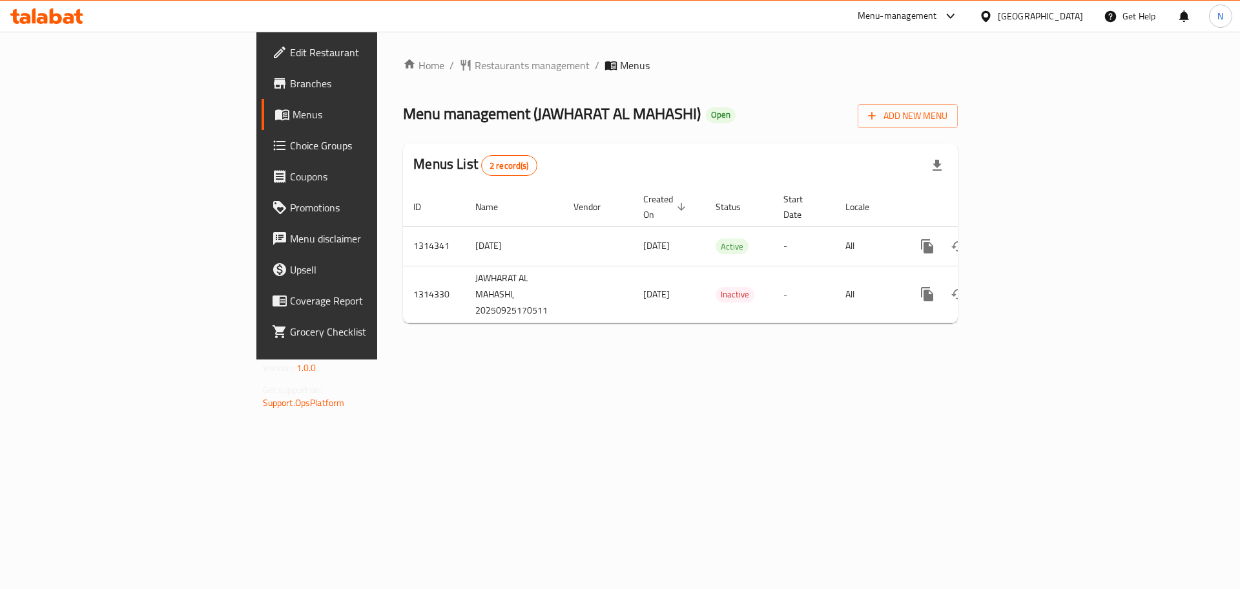
click at [1000, 17] on div "[GEOGRAPHIC_DATA]" at bounding box center [1040, 16] width 85 height 14
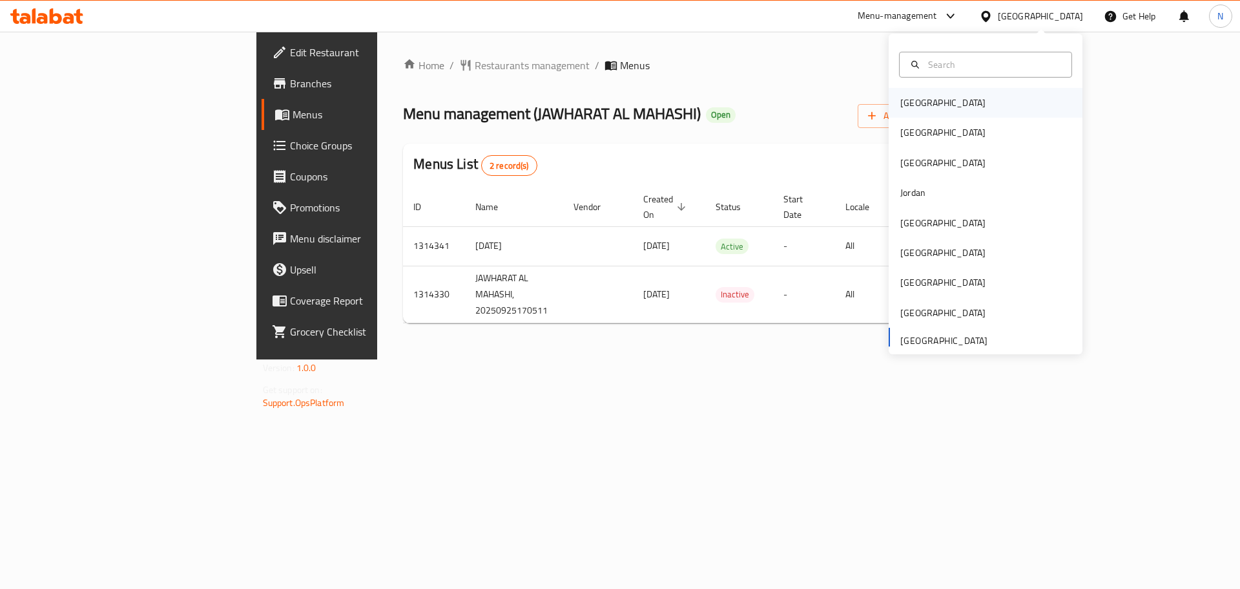
click at [919, 106] on div "[GEOGRAPHIC_DATA]" at bounding box center [943, 103] width 85 height 14
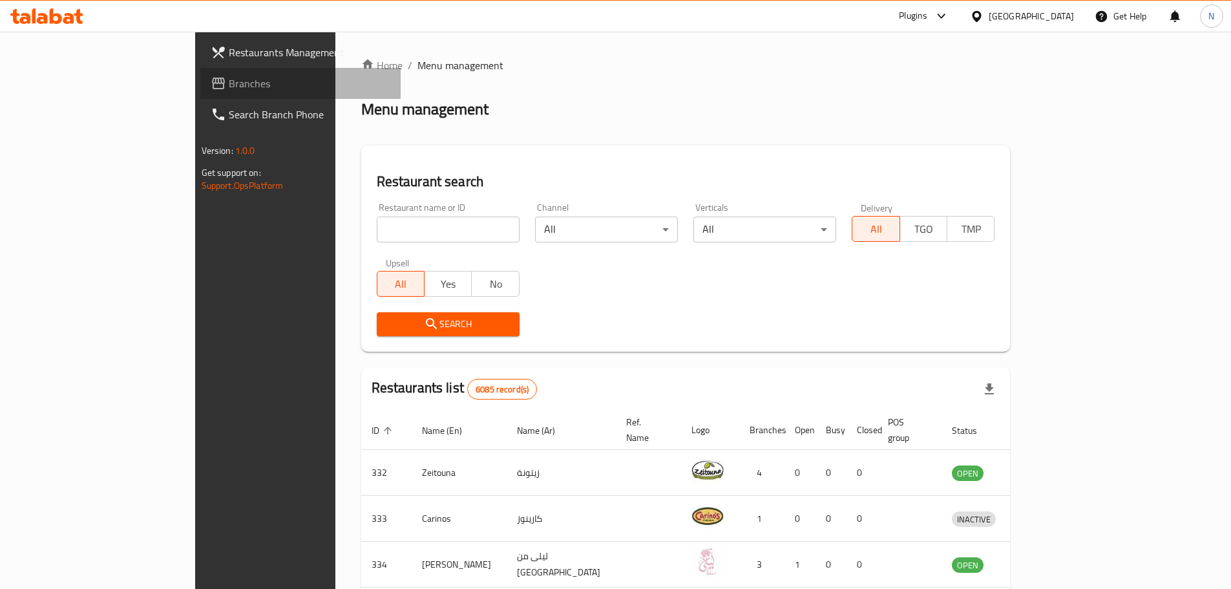
click at [229, 76] on span "Branches" at bounding box center [310, 84] width 162 height 16
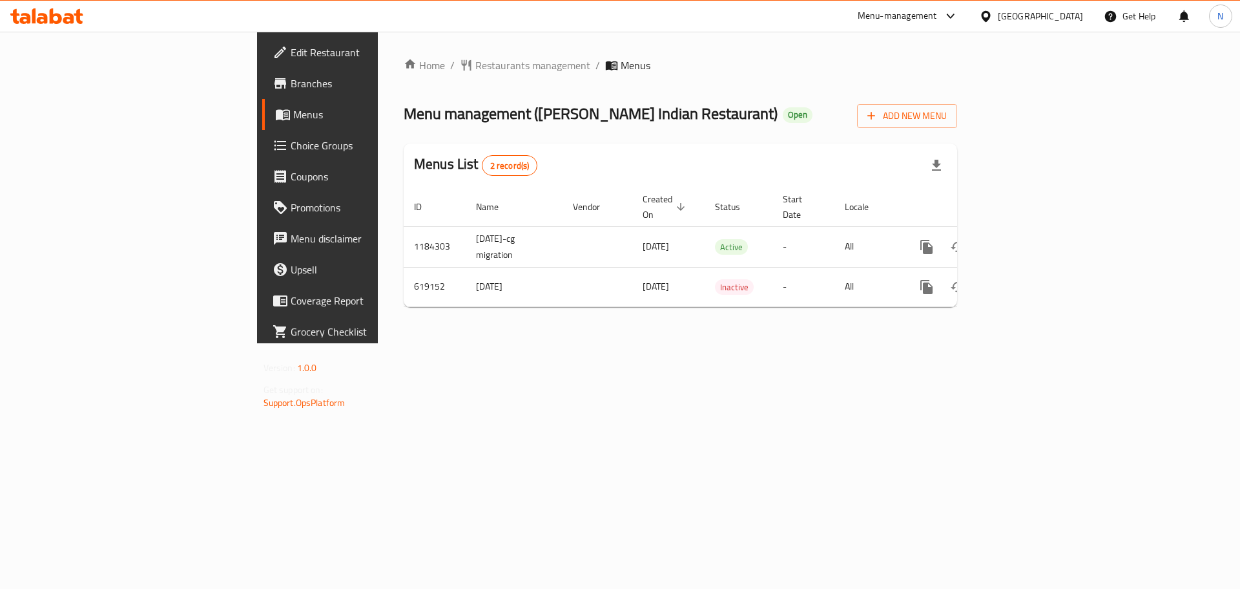
drag, startPoint x: 1064, startPoint y: 15, endPoint x: 1056, endPoint y: 20, distance: 9.9
click at [1063, 14] on div "Bahrain" at bounding box center [1040, 16] width 85 height 14
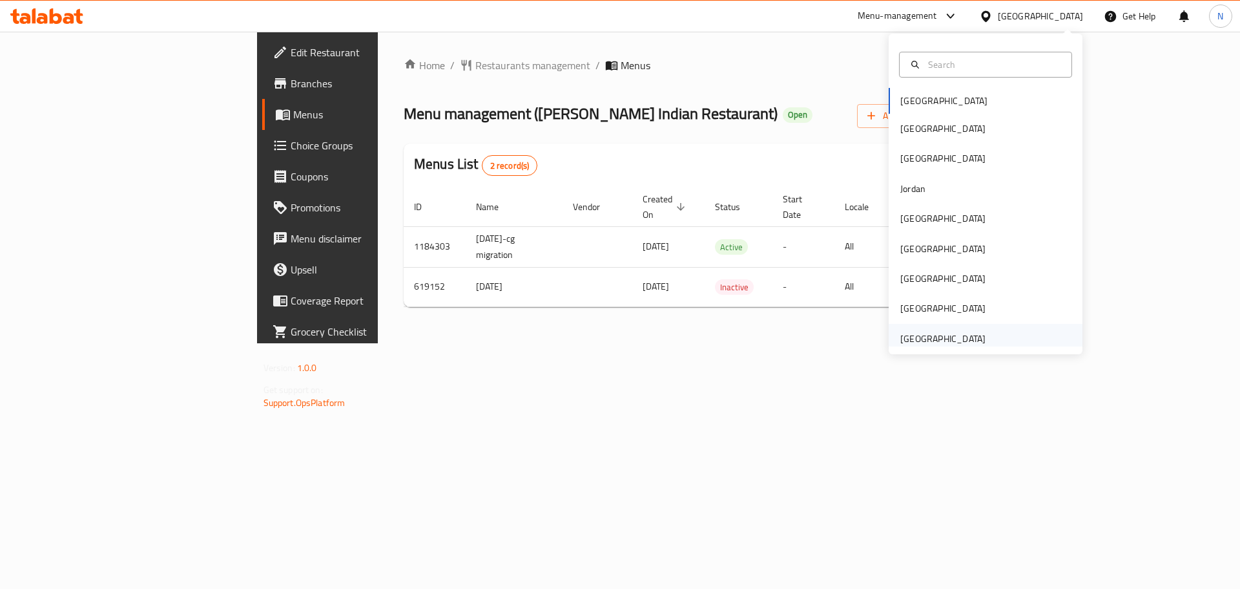
click at [937, 335] on div "United Arab Emirates" at bounding box center [943, 338] width 85 height 14
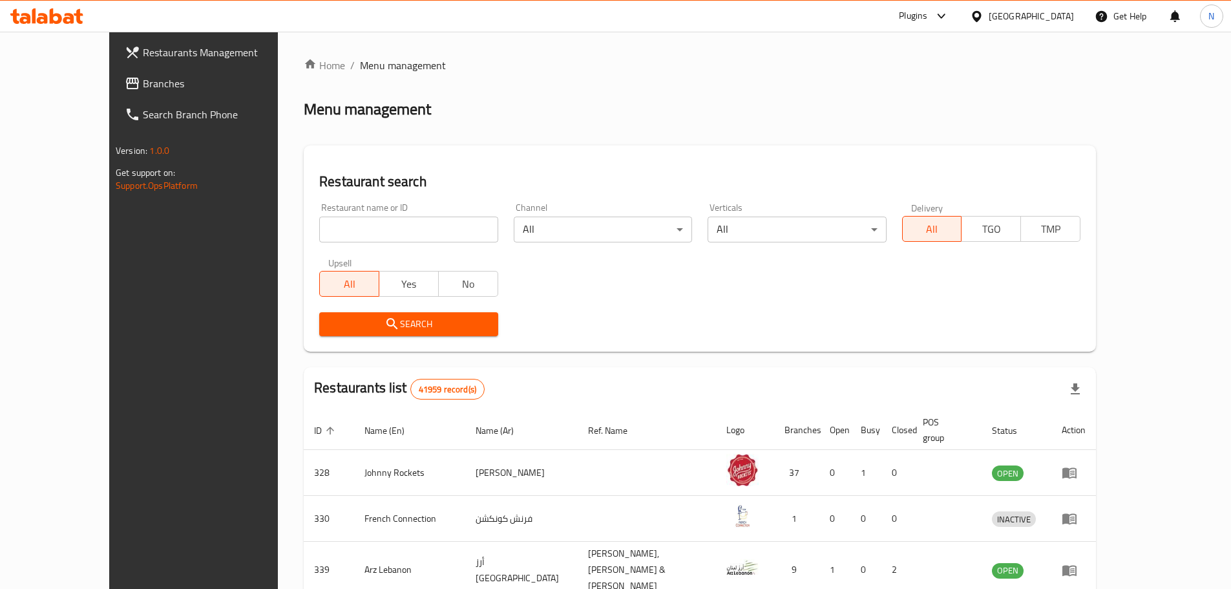
click at [143, 85] on span "Branches" at bounding box center [224, 84] width 162 height 16
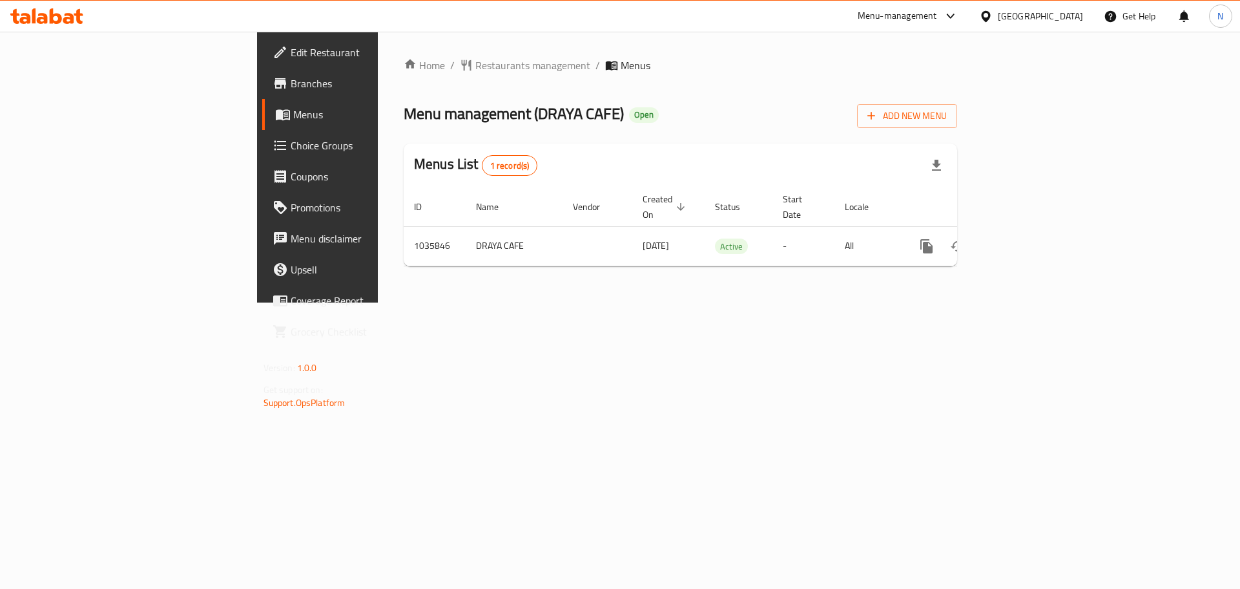
click at [1046, 16] on div "[GEOGRAPHIC_DATA]" at bounding box center [1040, 16] width 85 height 14
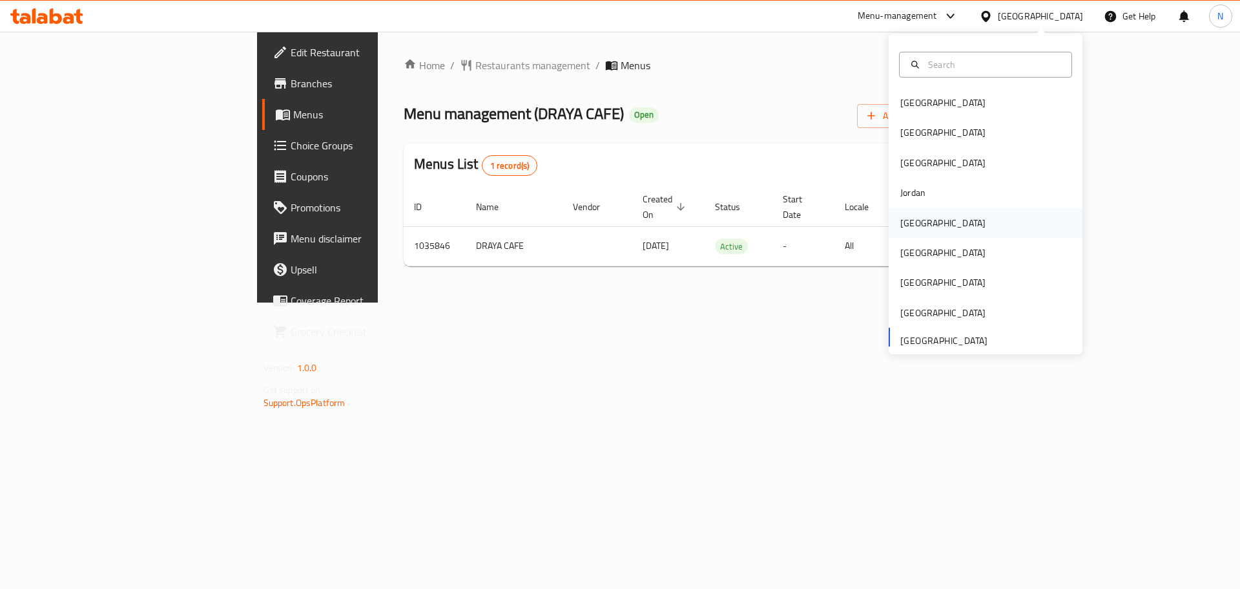
click at [923, 225] on div "[GEOGRAPHIC_DATA]" at bounding box center [943, 223] width 106 height 30
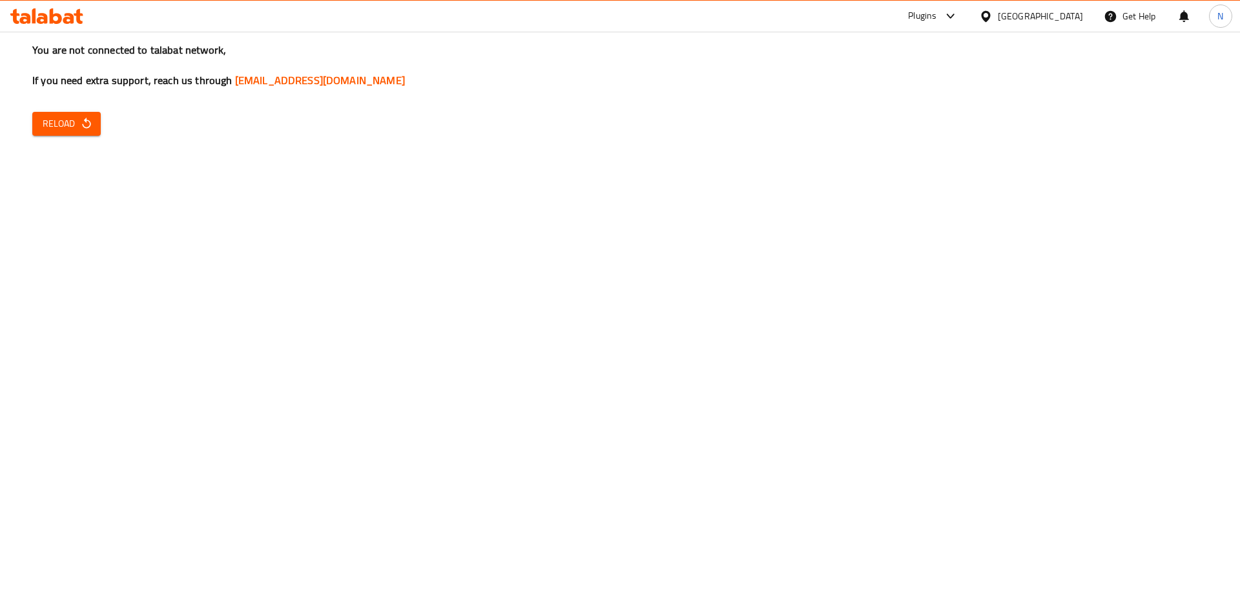
click at [78, 118] on span "Reload" at bounding box center [67, 124] width 48 height 16
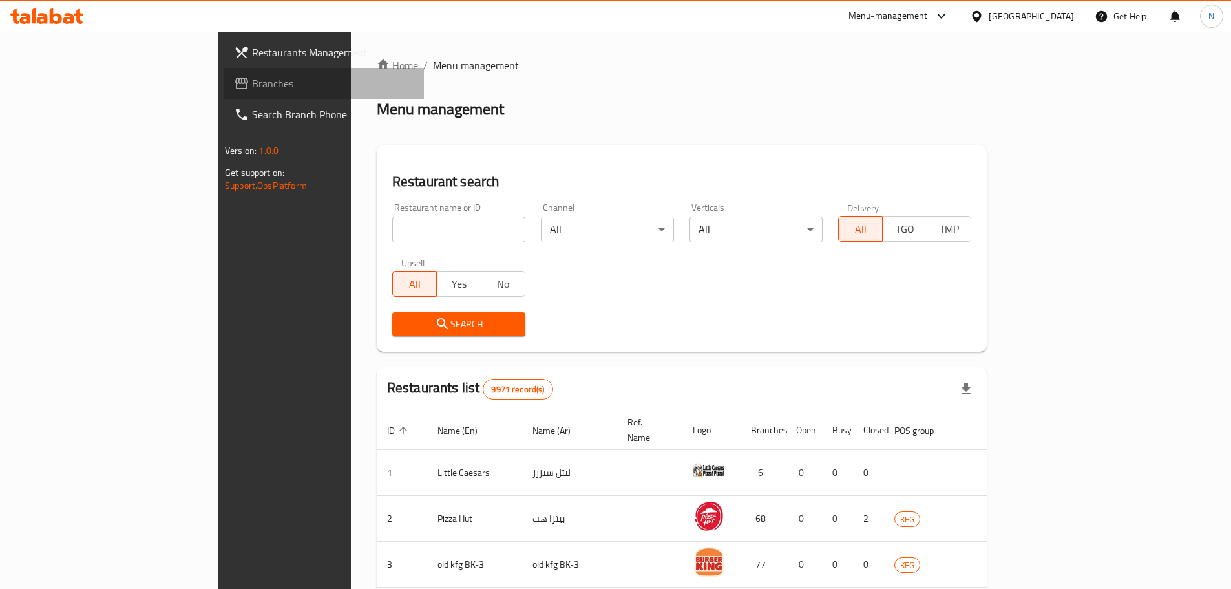
click at [252, 89] on span "Branches" at bounding box center [333, 84] width 162 height 16
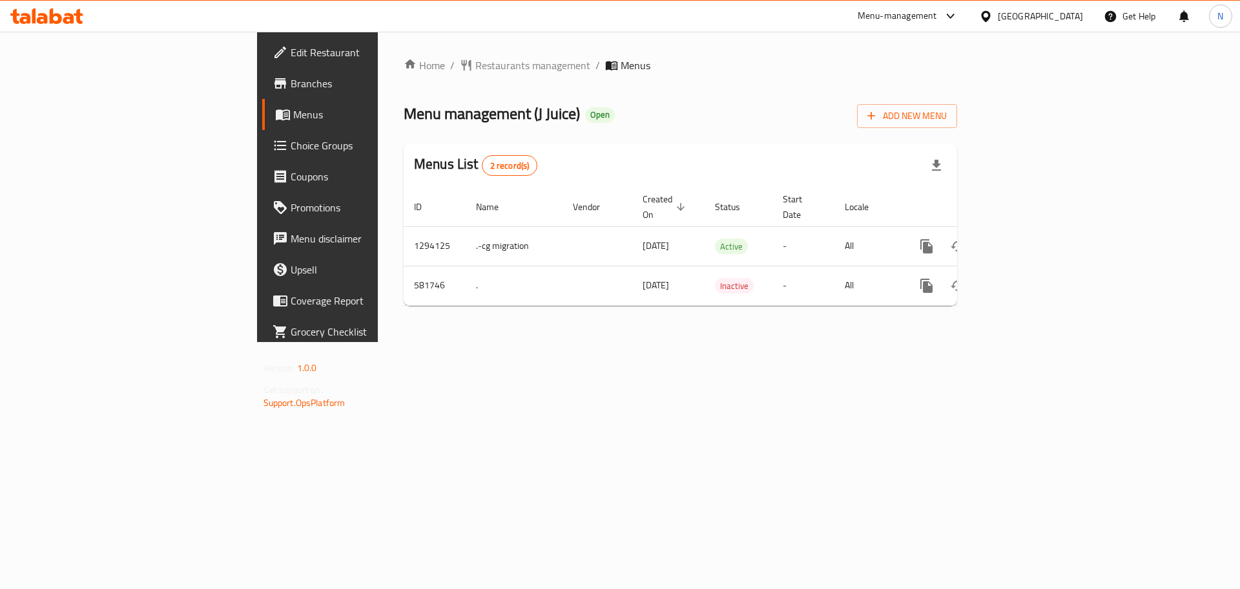
click at [1059, 12] on div "Kuwait" at bounding box center [1040, 16] width 85 height 14
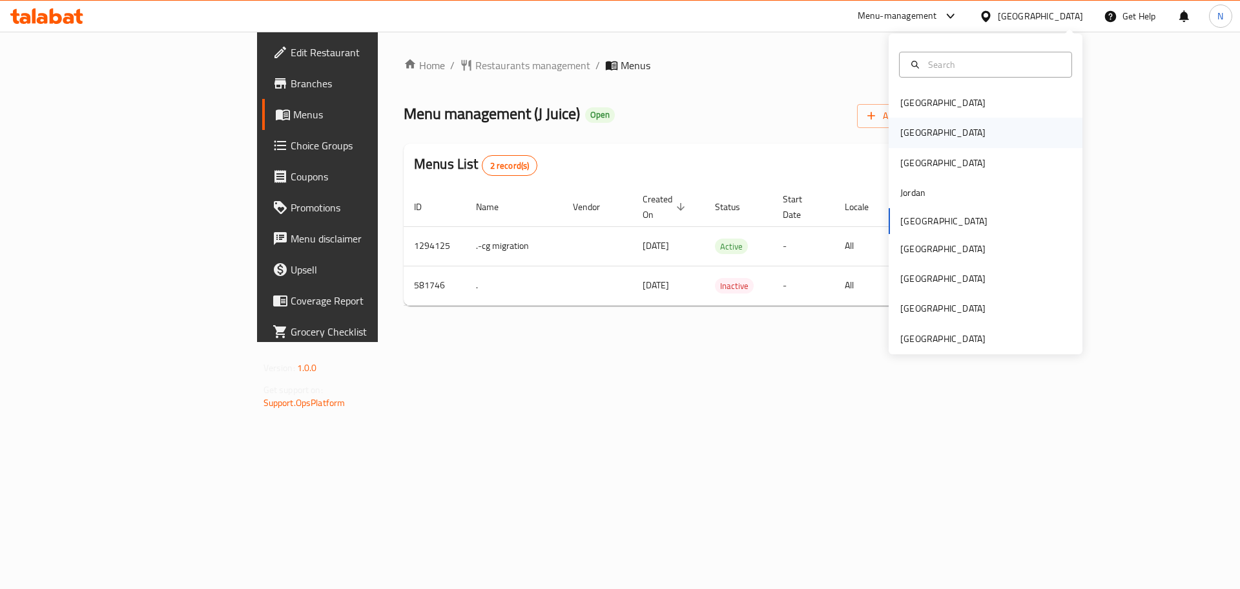
click at [901, 126] on div "[GEOGRAPHIC_DATA]" at bounding box center [943, 132] width 85 height 14
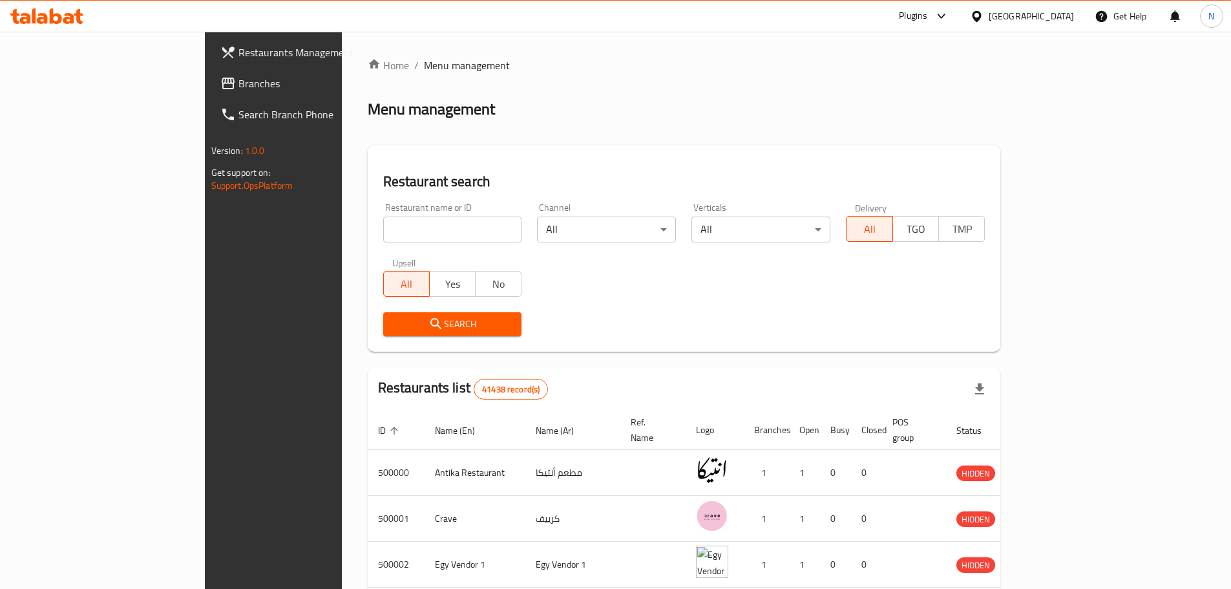
click at [210, 92] on link "Branches" at bounding box center [310, 83] width 200 height 31
